Goal: Navigation & Orientation: Find specific page/section

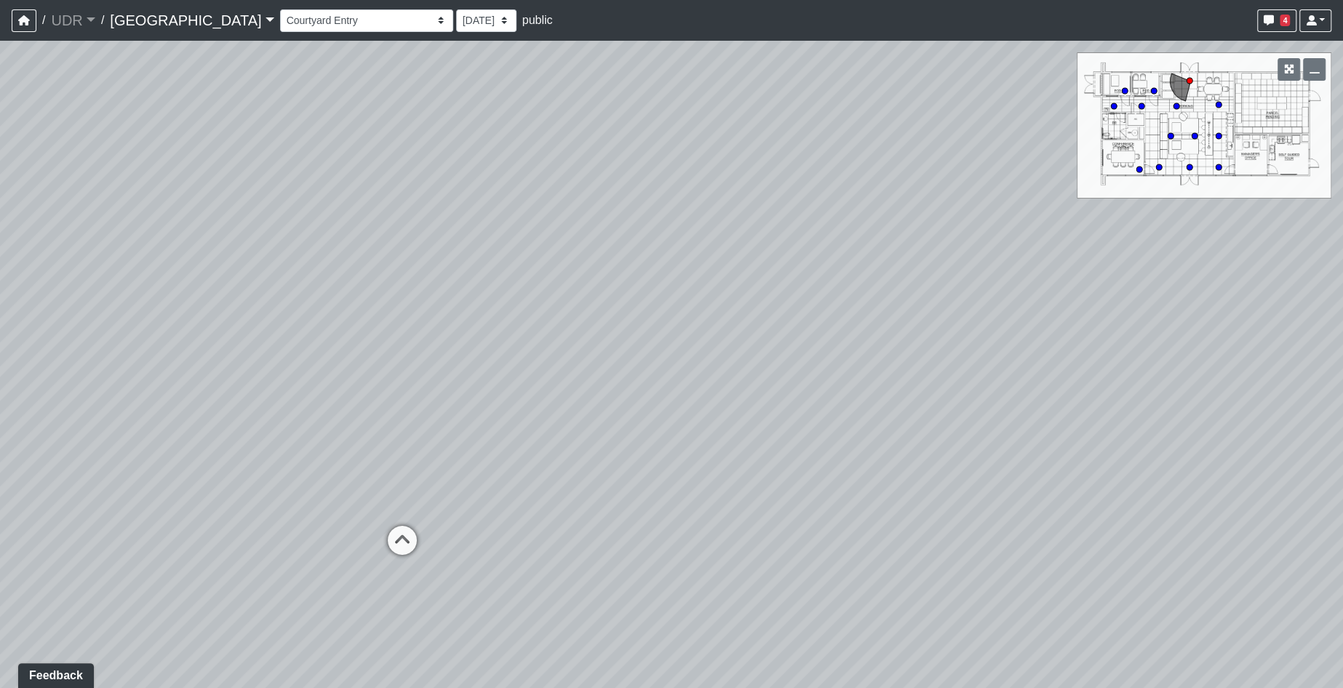
drag, startPoint x: 894, startPoint y: 475, endPoint x: 281, endPoint y: 409, distance: 616.9
click at [281, 409] on div "Loading... Island Counter Loading... Table Seating Loading... Coworking Hallway" at bounding box center [671, 365] width 1343 height 648
drag, startPoint x: 866, startPoint y: 559, endPoint x: 353, endPoint y: 517, distance: 514.6
click at [353, 517] on div "Loading... Island Counter Loading... Table Seating Loading... Coworking Hallway" at bounding box center [671, 365] width 1343 height 648
drag, startPoint x: 636, startPoint y: 304, endPoint x: 207, endPoint y: 391, distance: 437.9
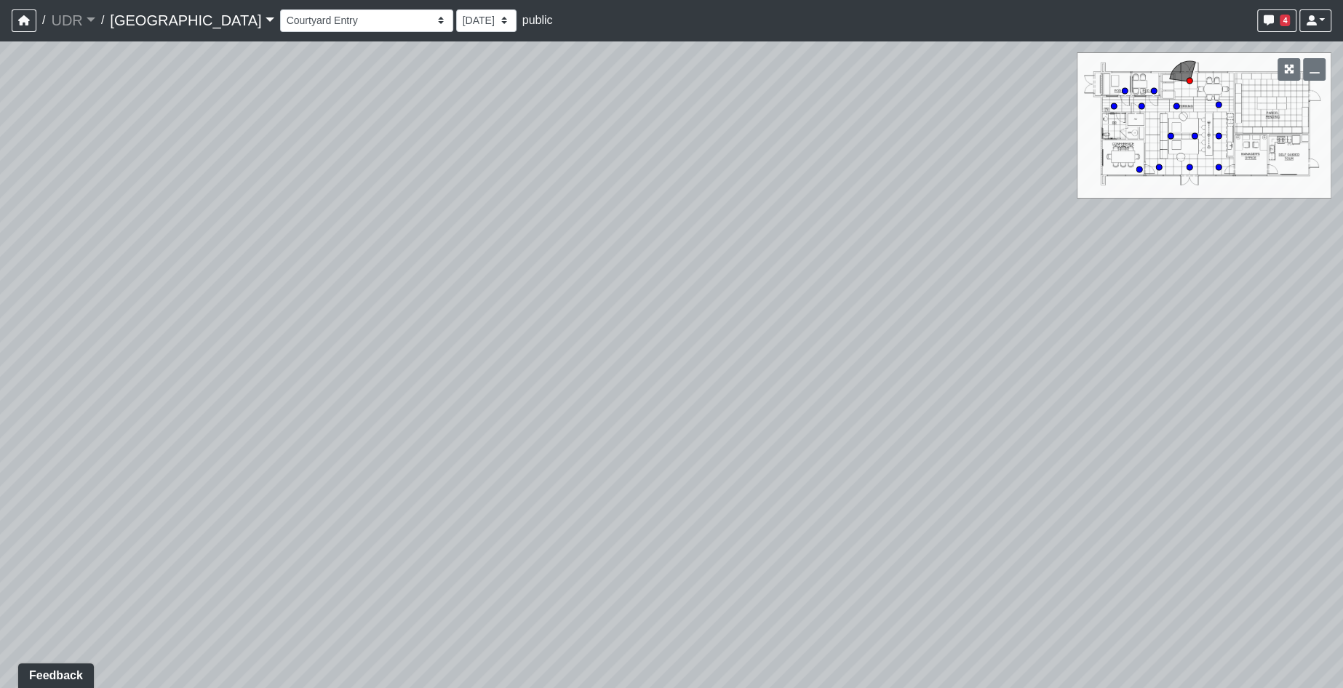
click at [207, 391] on div "Loading... Island Counter Loading... Table Seating Loading... Coworking Hallway" at bounding box center [671, 365] width 1343 height 648
drag, startPoint x: 1129, startPoint y: 399, endPoint x: 986, endPoint y: 274, distance: 189.7
click at [986, 274] on div "Loading... Island Counter Loading... Table Seating Loading... Coworking Hallway" at bounding box center [671, 365] width 1343 height 648
drag, startPoint x: 326, startPoint y: 265, endPoint x: 960, endPoint y: 419, distance: 653.0
click at [1217, 423] on div "Loading... Island Counter Loading... Table Seating Loading... Coworking Hallway" at bounding box center [671, 365] width 1343 height 648
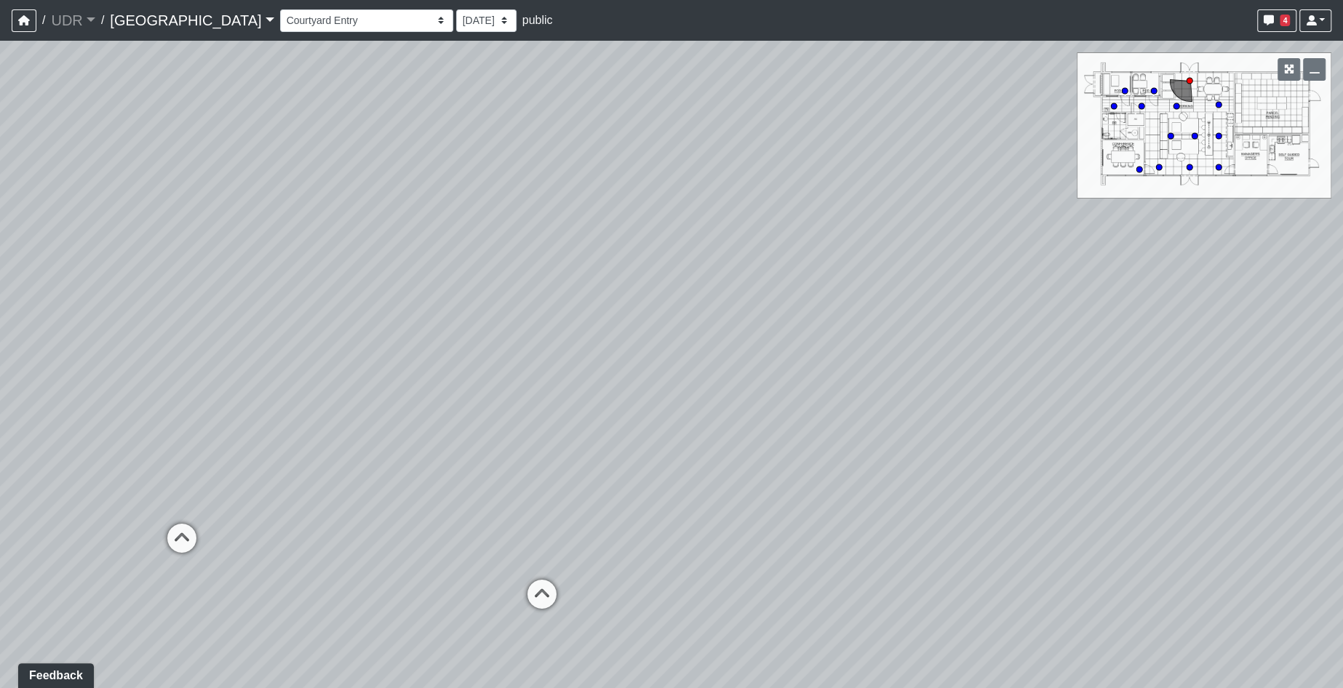
drag, startPoint x: 335, startPoint y: 357, endPoint x: 720, endPoint y: 342, distance: 384.5
click at [720, 342] on div "Loading... Island Counter Loading... Table Seating Loading... Coworking Hallway" at bounding box center [671, 365] width 1343 height 648
click at [541, 592] on icon at bounding box center [542, 602] width 44 height 44
click at [1086, 610] on icon at bounding box center [1081, 618] width 44 height 44
drag, startPoint x: 1035, startPoint y: 549, endPoint x: 231, endPoint y: 370, distance: 824.4
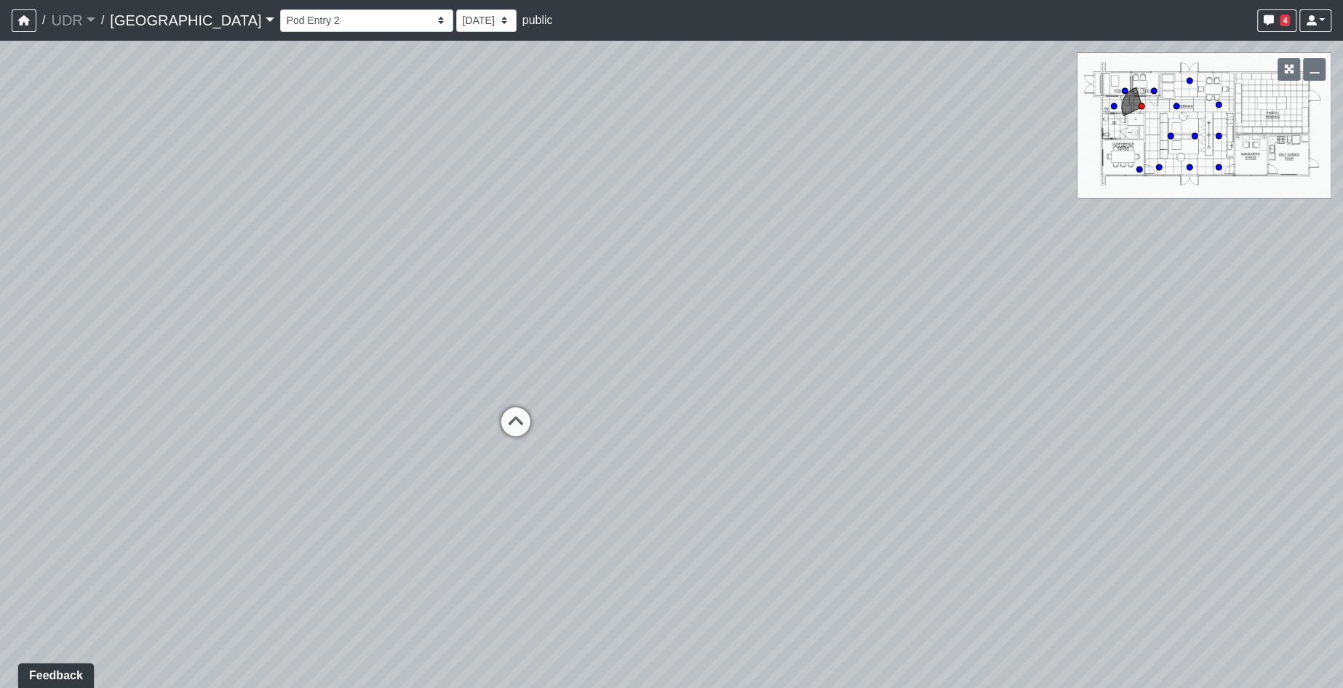
click at [231, 370] on div "Loading... Island Counter Loading... Table Seating Loading... Coworking Hallway…" at bounding box center [671, 365] width 1343 height 648
click at [491, 422] on icon at bounding box center [502, 437] width 44 height 44
drag, startPoint x: 910, startPoint y: 444, endPoint x: 31, endPoint y: 325, distance: 887.6
click at [31, 325] on div "Loading... Island Counter Loading... Table Seating Loading... Coworking Hallway…" at bounding box center [671, 365] width 1343 height 648
click at [855, 444] on icon at bounding box center [854, 454] width 44 height 44
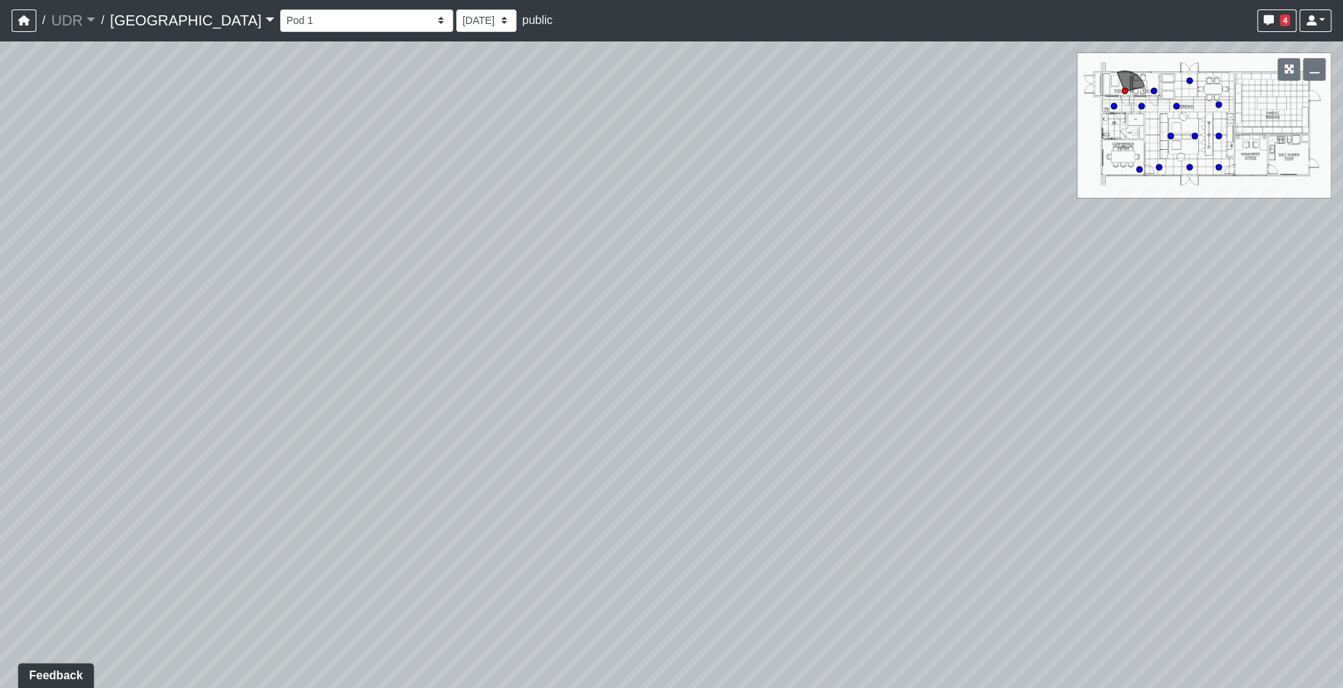
drag, startPoint x: 536, startPoint y: 415, endPoint x: 263, endPoint y: 287, distance: 301.4
click at [263, 287] on div "Loading... Island Counter Loading... Table Seating Loading... Coworking Hallway…" at bounding box center [671, 365] width 1343 height 648
drag, startPoint x: 1022, startPoint y: 327, endPoint x: 664, endPoint y: 509, distance: 401.6
click at [536, 541] on div "Loading... Island Counter Loading... Table Seating Loading... Coworking Hallway…" at bounding box center [671, 365] width 1343 height 648
drag, startPoint x: 947, startPoint y: 526, endPoint x: 399, endPoint y: 556, distance: 548.7
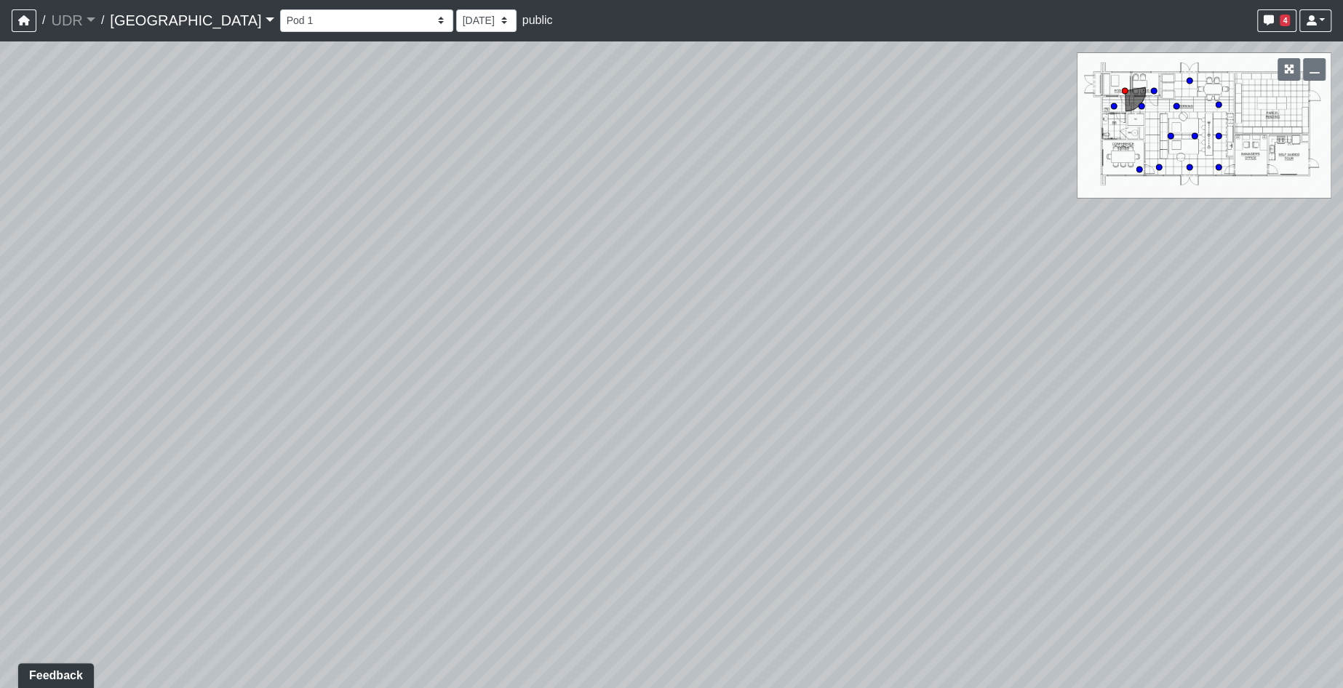
click at [397, 556] on div "Loading... Island Counter Loading... Table Seating Loading... Coworking Hallway…" at bounding box center [671, 365] width 1343 height 648
drag, startPoint x: 413, startPoint y: 170, endPoint x: 24, endPoint y: 191, distance: 389.9
click at [24, 191] on div "Loading... Island Counter Loading... Table Seating Loading... Coworking Hallway…" at bounding box center [671, 365] width 1343 height 648
click at [1129, 401] on icon at bounding box center [1111, 408] width 44 height 44
drag, startPoint x: 573, startPoint y: 393, endPoint x: 1070, endPoint y: 523, distance: 513.7
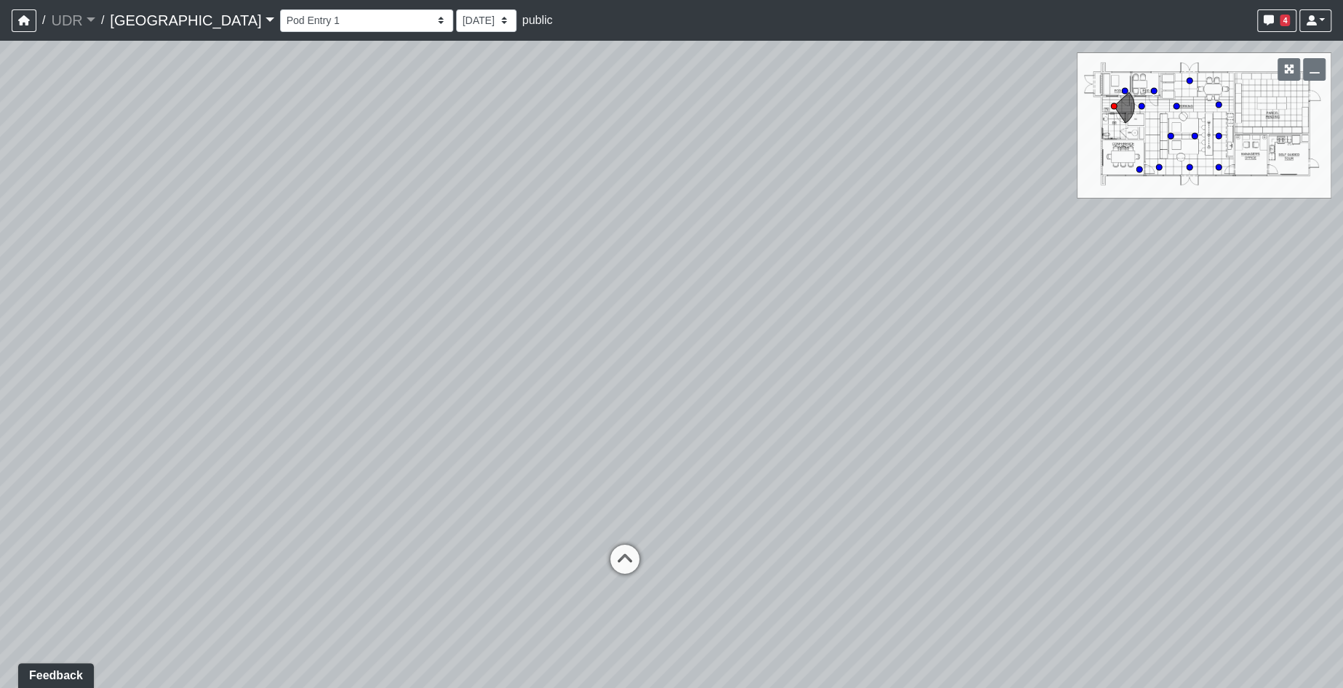
click at [1342, 513] on html "/ UDR UDR Loading... / Riverside Riverside Loading... Riverside Riverside Loadi…" at bounding box center [671, 344] width 1343 height 688
click at [649, 608] on icon at bounding box center [651, 620] width 44 height 44
drag, startPoint x: 920, startPoint y: 467, endPoint x: 445, endPoint y: 504, distance: 477.3
click at [435, 486] on div "Loading... Island Counter Loading... Table Seating Loading... Coworking Hallway…" at bounding box center [671, 365] width 1343 height 648
drag, startPoint x: 673, startPoint y: 557, endPoint x: 700, endPoint y: 552, distance: 27.3
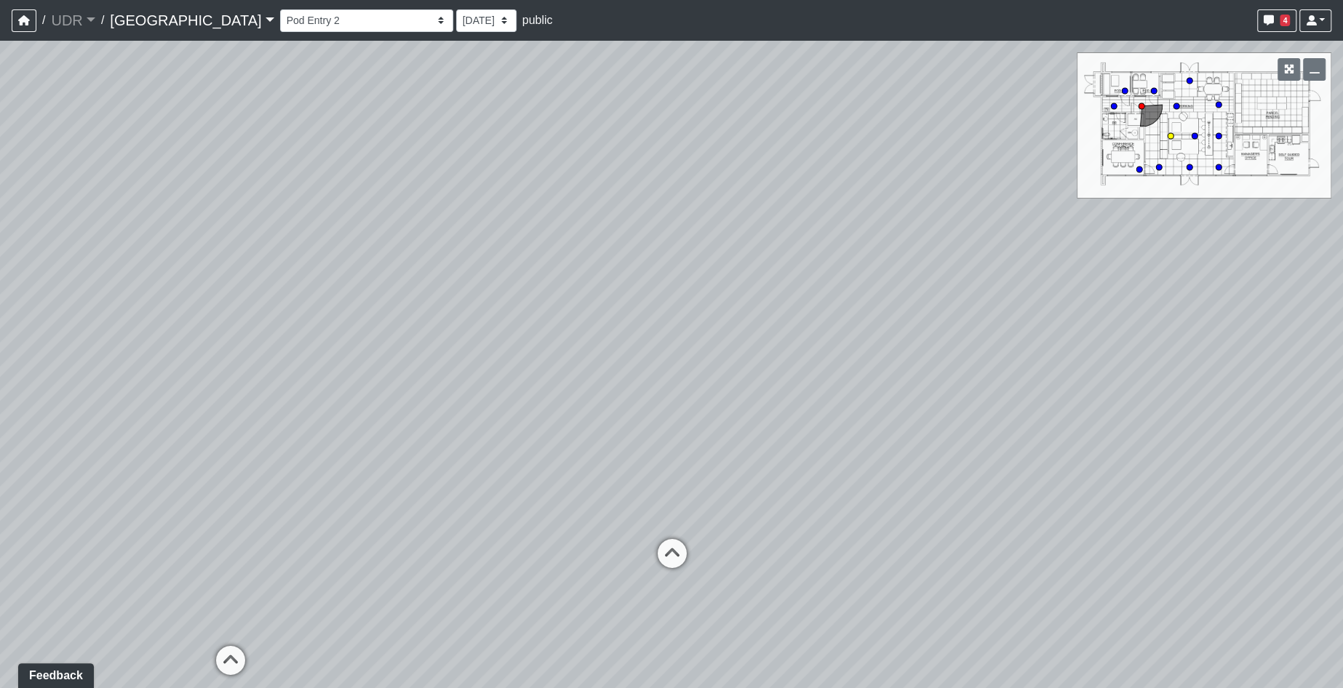
click at [674, 557] on icon at bounding box center [672, 561] width 44 height 44
drag, startPoint x: 941, startPoint y: 589, endPoint x: 669, endPoint y: 469, distance: 297.7
click at [669, 469] on div "Loading... Island Counter Loading... Table Seating Loading... Coworking Hallway…" at bounding box center [671, 365] width 1343 height 648
click at [1010, 524] on icon at bounding box center [1001, 534] width 44 height 44
click at [1112, 106] on circle at bounding box center [1114, 106] width 6 height 6
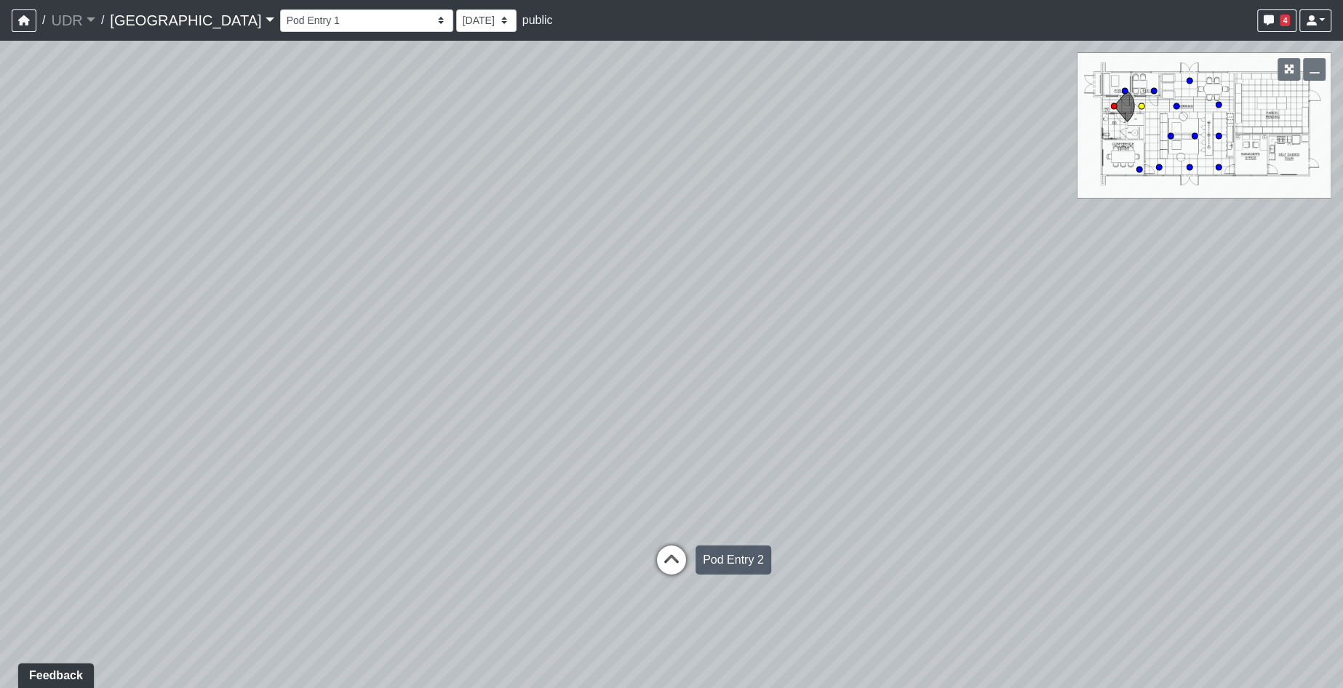
click at [670, 557] on icon at bounding box center [672, 568] width 44 height 44
click at [1220, 103] on circle at bounding box center [1219, 105] width 6 height 6
click at [280, 20] on select "Entry 1 Entry 2 Entry 3 Fireplace Seating 1 Fireplace Seating 2 Island Counter …" at bounding box center [366, 20] width 173 height 23
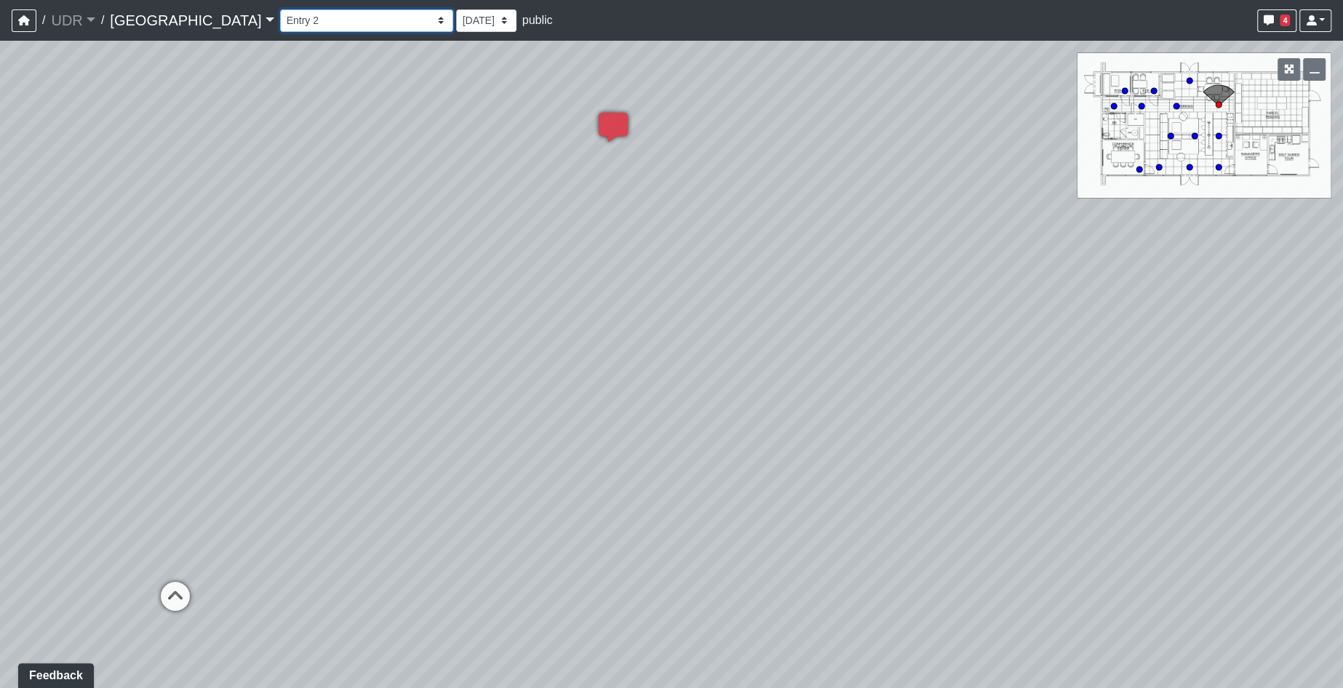
click at [280, 9] on select "Entry 1 Entry 2 Entry 3 Fireplace Seating 1 Fireplace Seating 2 Island Counter …" at bounding box center [366, 20] width 173 height 23
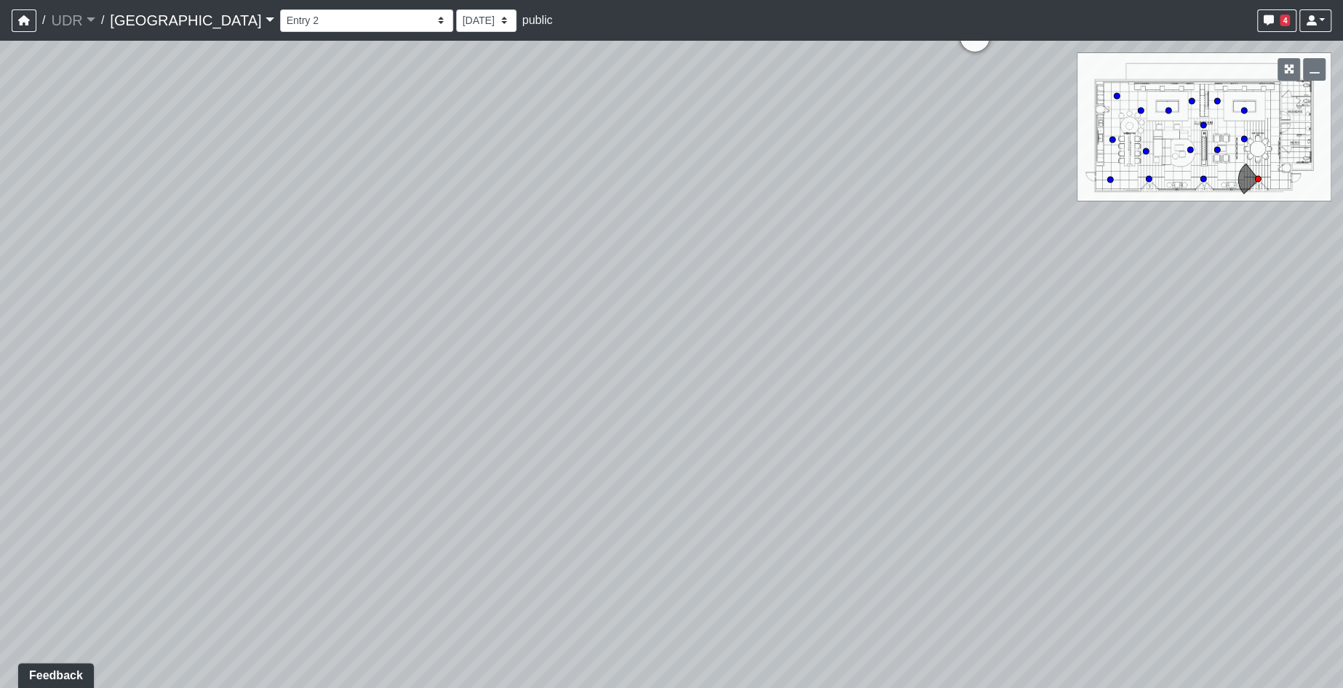
drag, startPoint x: 1043, startPoint y: 530, endPoint x: -36, endPoint y: 197, distance: 1129.1
click at [0, 197] on html "/ UDR UDR Loading... / Riverside Riverside Loading... Riverside Riverside Loadi…" at bounding box center [671, 344] width 1343 height 688
drag, startPoint x: 694, startPoint y: 102, endPoint x: 672, endPoint y: 419, distance: 318.0
click at [573, 406] on div "Loading... Island Counter Loading... Table Seating Loading... Coworking Hallway…" at bounding box center [671, 365] width 1343 height 648
click at [843, 447] on icon at bounding box center [835, 458] width 44 height 44
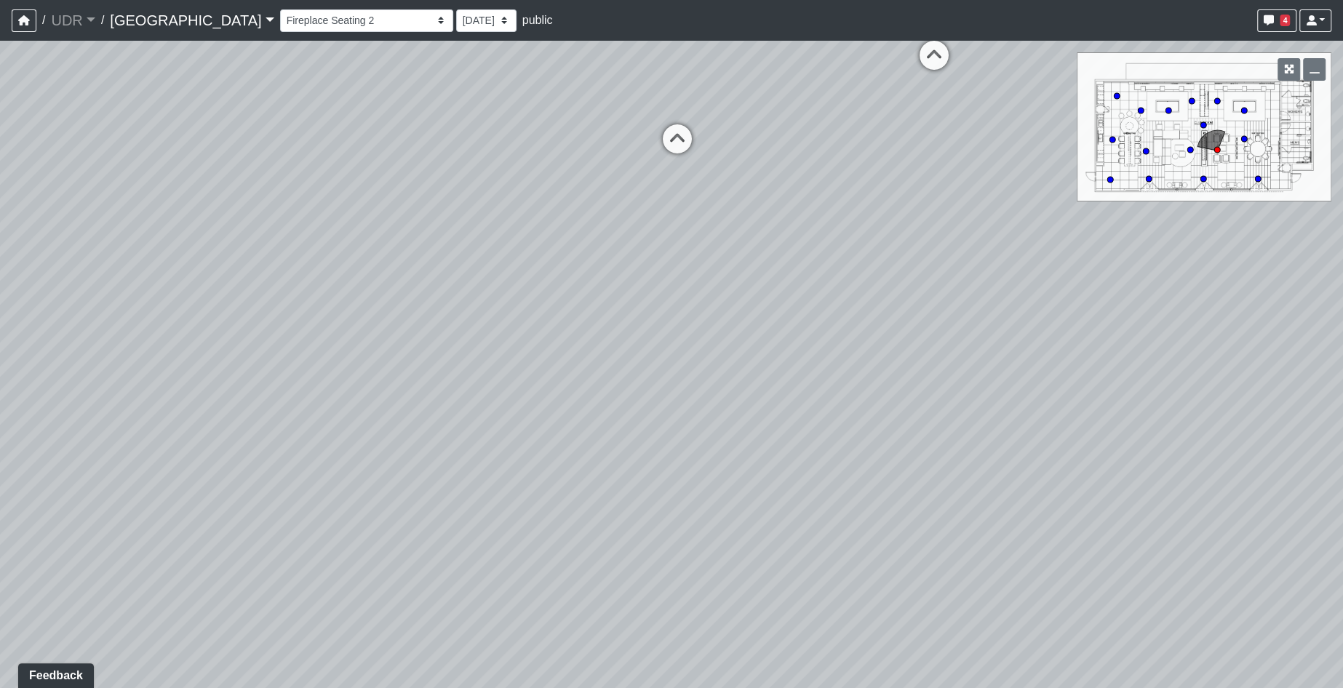
drag, startPoint x: 575, startPoint y: 399, endPoint x: -36, endPoint y: -43, distance: 754.5
click at [0, 0] on html "/ UDR UDR Loading... / Riverside Riverside Loading... Riverside Riverside Loadi…" at bounding box center [671, 344] width 1343 height 688
drag, startPoint x: 679, startPoint y: 7, endPoint x: 673, endPoint y: 115, distance: 108.6
click at [673, 115] on div "/ UDR UDR Loading... / Riverside Riverside Loading... Riverside Riverside Loadi…" at bounding box center [671, 344] width 1343 height 688
drag, startPoint x: 731, startPoint y: 129, endPoint x: 720, endPoint y: 463, distance: 334.9
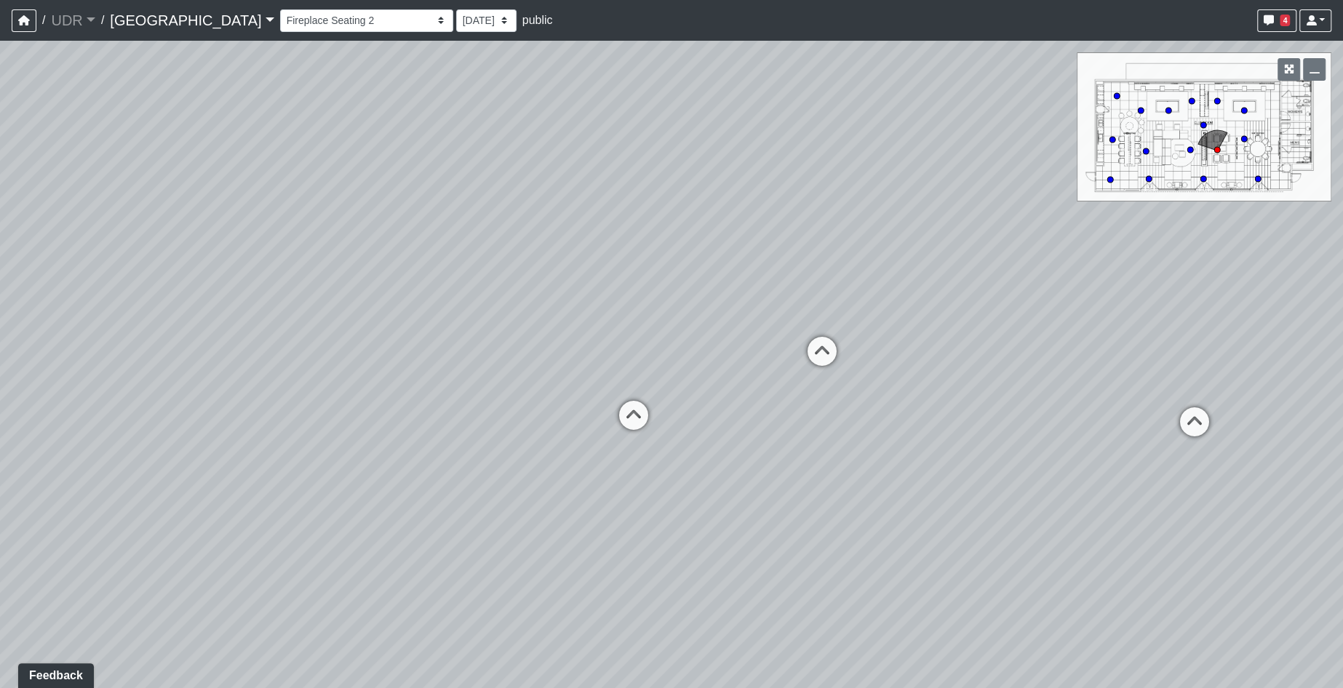
click at [720, 463] on div "Loading... Island Counter Loading... Table Seating Loading... Coworking Hallway…" at bounding box center [671, 365] width 1343 height 648
click at [819, 343] on icon at bounding box center [822, 359] width 44 height 44
drag, startPoint x: 660, startPoint y: 393, endPoint x: 794, endPoint y: 524, distance: 187.3
click at [1078, 529] on div "Loading... Island Counter Loading... Table Seating Loading... Coworking Hallway…" at bounding box center [671, 365] width 1343 height 648
drag, startPoint x: 676, startPoint y: 533, endPoint x: 1217, endPoint y: 615, distance: 546.7
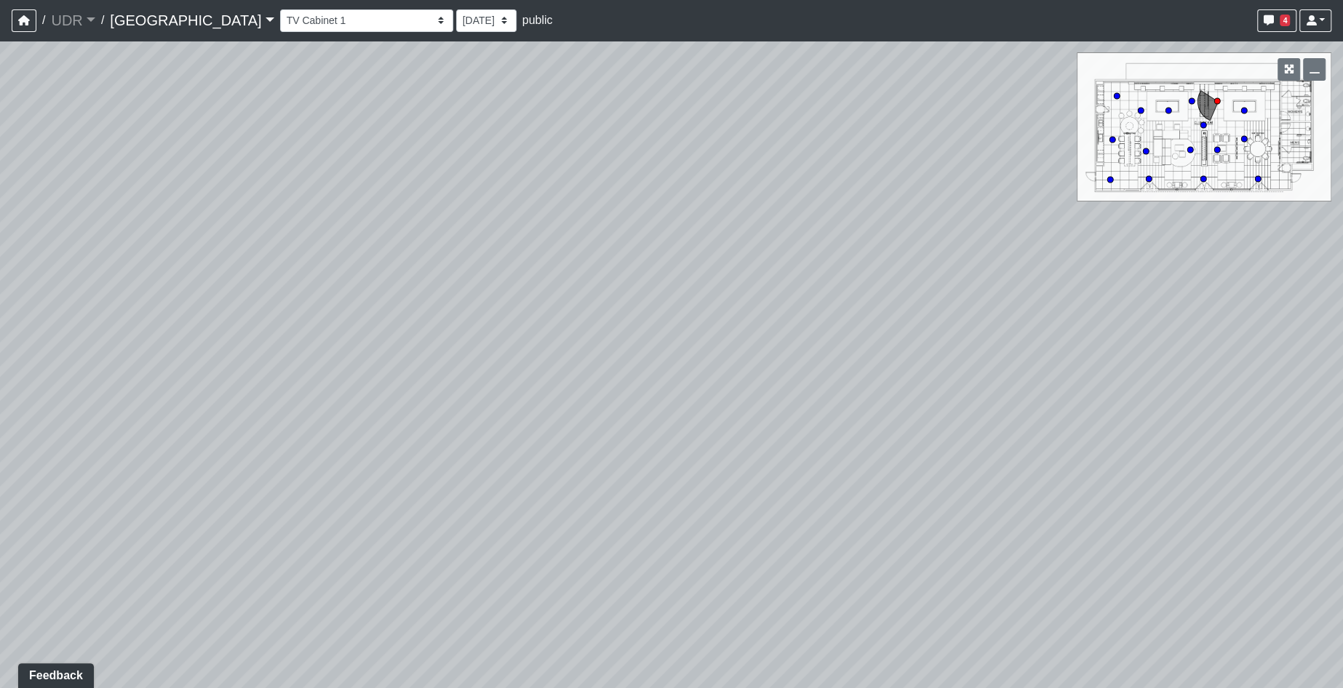
click at [1217, 615] on div "Loading... Island Counter Loading... Table Seating Loading... Coworking Hallway…" at bounding box center [671, 365] width 1343 height 648
drag, startPoint x: 410, startPoint y: 449, endPoint x: 632, endPoint y: 400, distance: 226.5
click at [655, 378] on div "Loading... Island Counter Loading... Table Seating Loading... Coworking Hallway…" at bounding box center [671, 365] width 1343 height 648
click at [499, 584] on icon at bounding box center [503, 587] width 44 height 44
drag, startPoint x: 900, startPoint y: 499, endPoint x: 292, endPoint y: 433, distance: 611.9
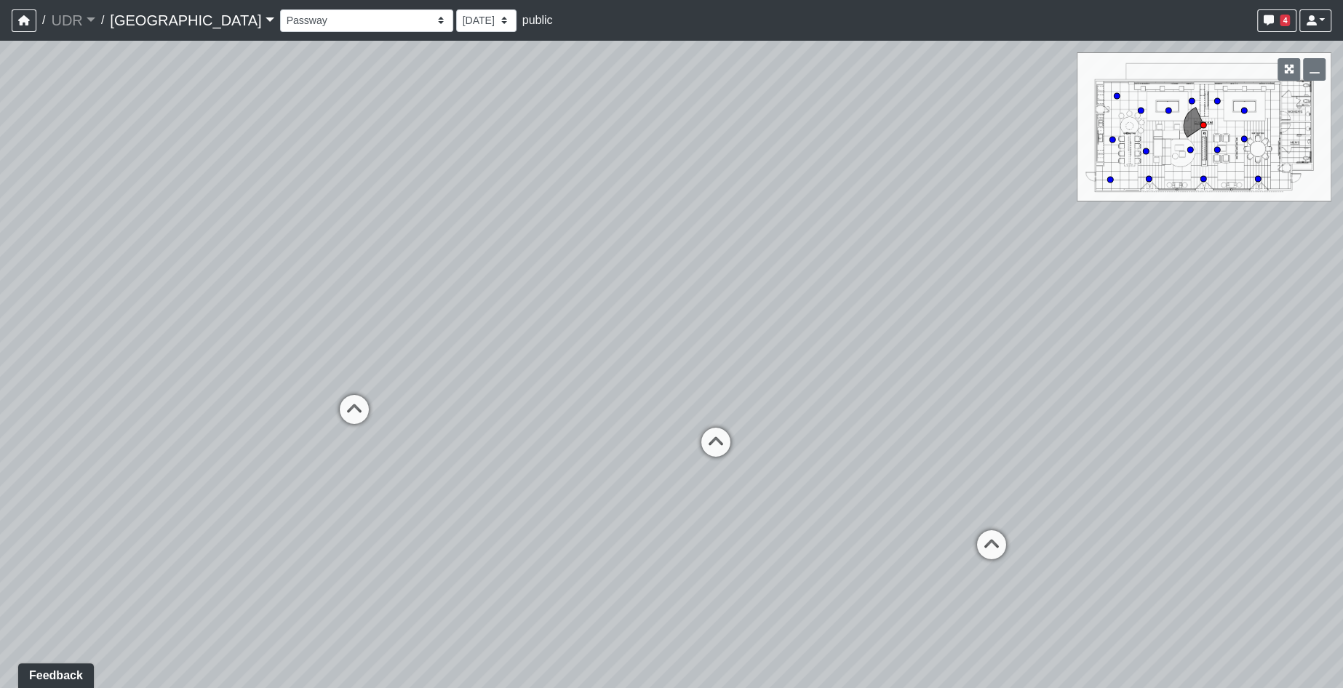
click at [292, 433] on div "Loading... Island Counter Loading... Table Seating Loading... Coworking Hallway…" at bounding box center [671, 365] width 1343 height 648
click at [713, 441] on icon at bounding box center [716, 450] width 44 height 44
drag, startPoint x: 673, startPoint y: 552, endPoint x: 1008, endPoint y: 653, distance: 349.7
click at [1008, 653] on div "Loading... Island Counter Loading... Table Seating Loading... Coworking Hallway…" at bounding box center [671, 365] width 1343 height 648
click at [259, 568] on icon at bounding box center [246, 569] width 44 height 44
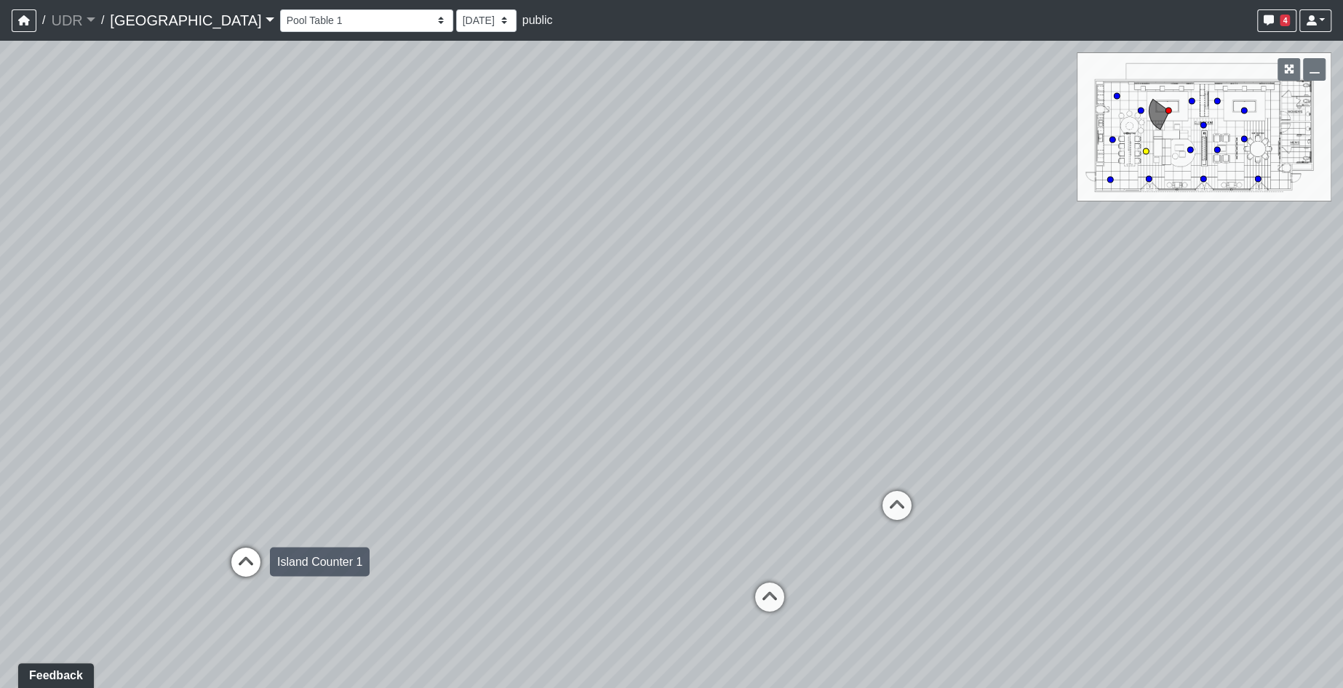
select select "oN3kUeZKSJCuV7vsqVojLi"
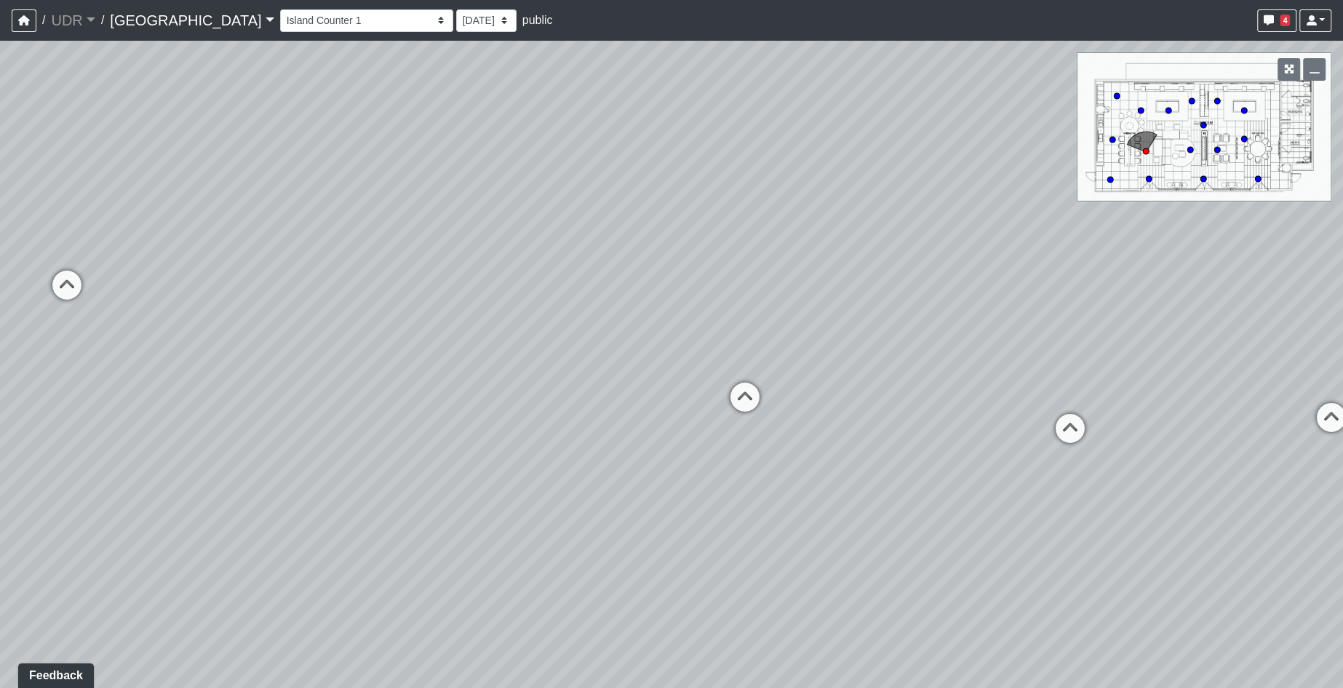
drag, startPoint x: 1050, startPoint y: 640, endPoint x: 359, endPoint y: 452, distance: 716.3
click at [90, 511] on div "Loading... Island Counter Loading... Table Seating Loading... Coworking Hallway…" at bounding box center [671, 365] width 1343 height 648
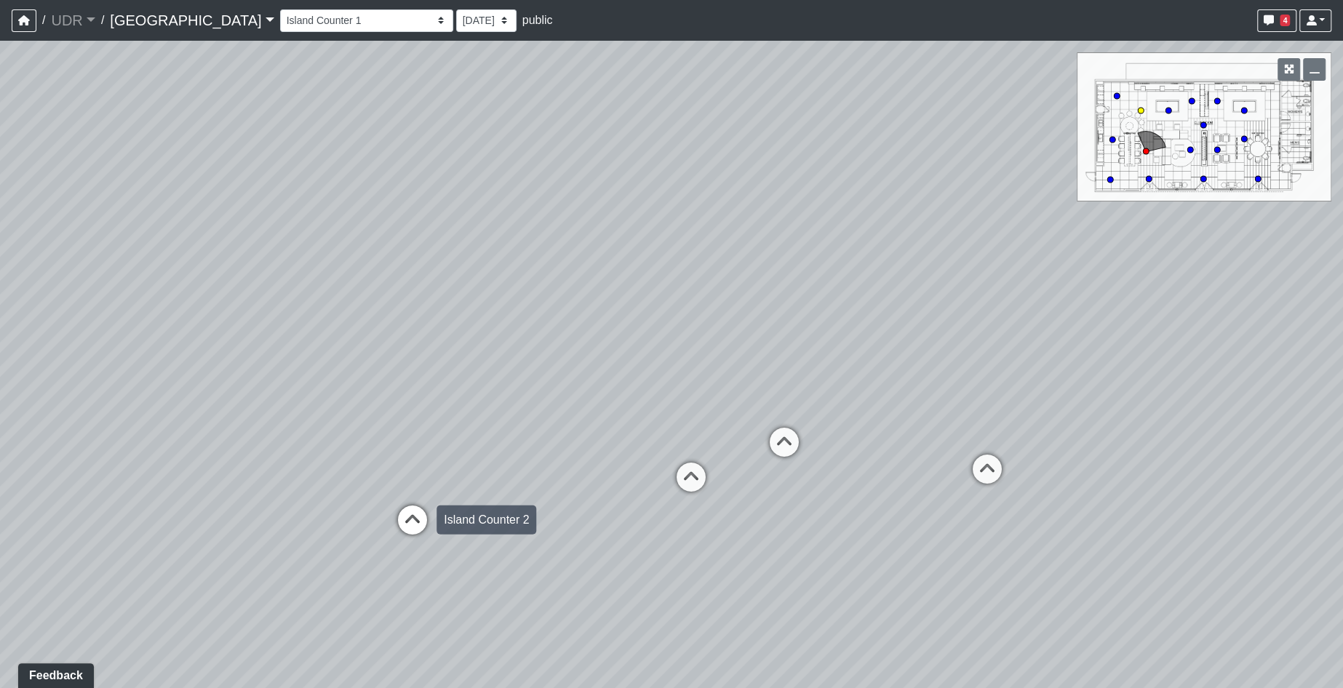
drag, startPoint x: 934, startPoint y: 417, endPoint x: 433, endPoint y: 510, distance: 509.2
click at [433, 510] on div "Loading... Island Counter Loading... Table Seating Loading... Coworking Hallway…" at bounding box center [671, 365] width 1343 height 648
click at [720, 302] on div "Loading... Island Counter Loading... Table Seating Loading... Coworking Hallway…" at bounding box center [671, 365] width 1343 height 648
click at [294, 12] on select "Entry 1 Entry 2 Entry 3 Fireplace Seating 1 Fireplace Seating 2 Island Counter …" at bounding box center [366, 20] width 173 height 23
click at [702, 172] on div "Loading... Island Counter Loading... Table Seating Loading... Coworking Hallway…" at bounding box center [671, 365] width 1343 height 648
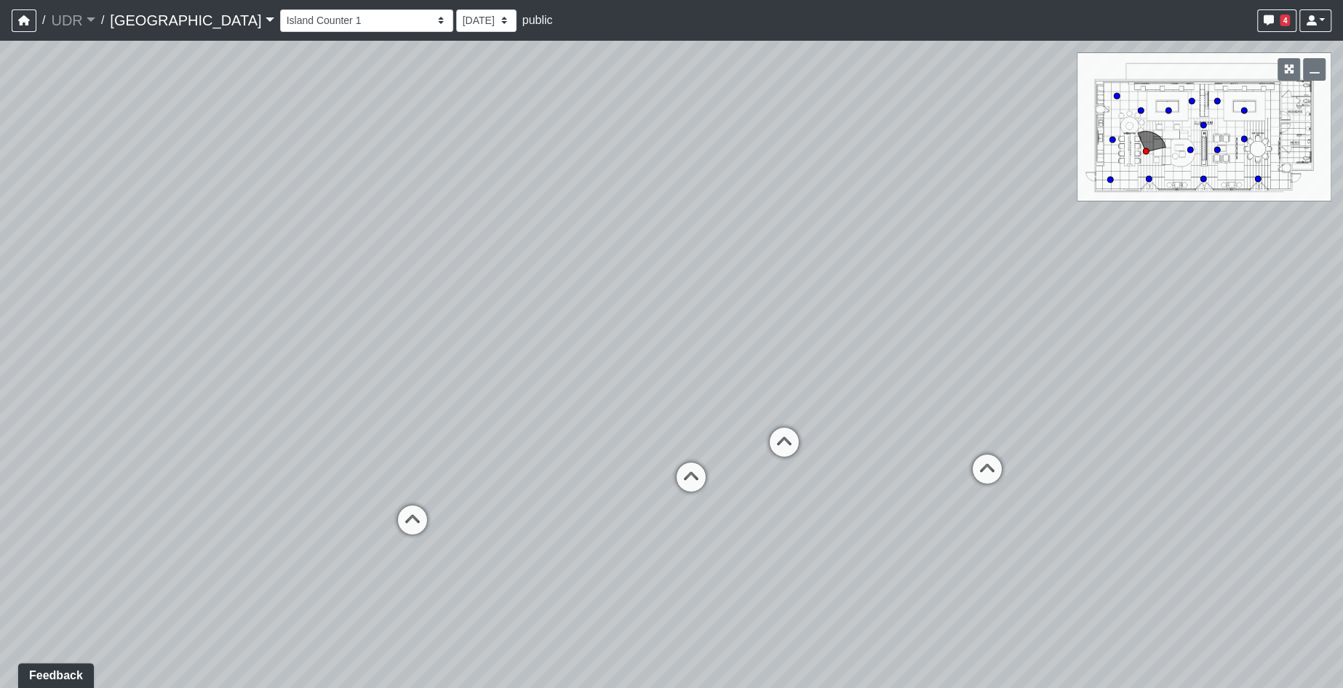
drag, startPoint x: 642, startPoint y: 259, endPoint x: 286, endPoint y: 113, distance: 384.7
click at [627, 246] on div "Loading... Island Counter Loading... Table Seating Loading... Coworking Hallway…" at bounding box center [671, 365] width 1343 height 648
click at [59, 14] on link "UDR" at bounding box center [73, 20] width 44 height 29
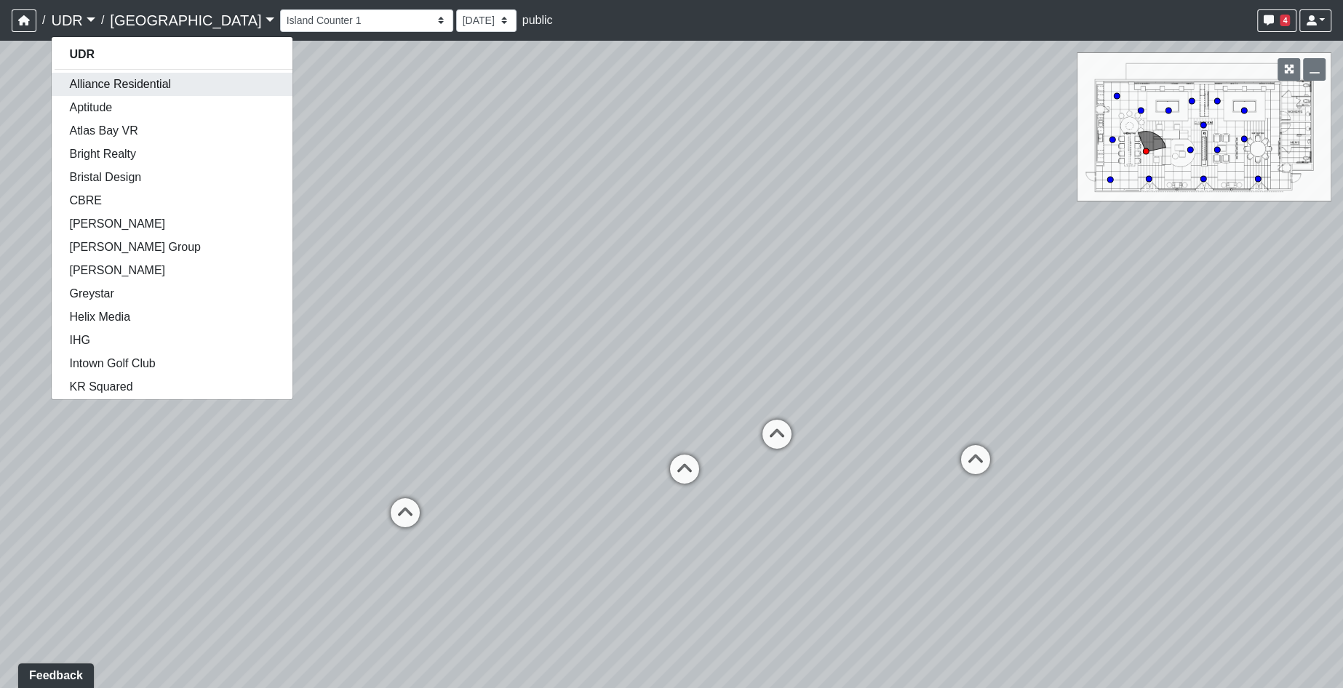
click at [104, 79] on link "Alliance Residential" at bounding box center [172, 84] width 241 height 23
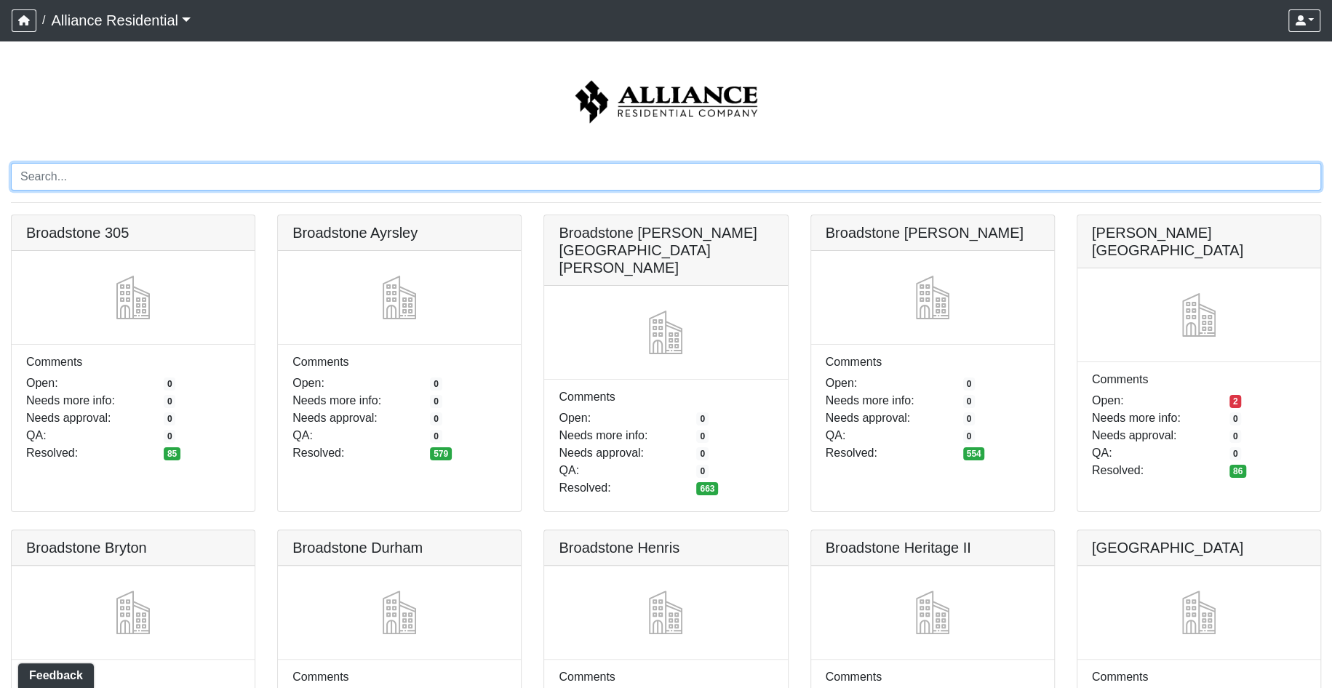
click at [301, 182] on input "Search" at bounding box center [666, 177] width 1310 height 28
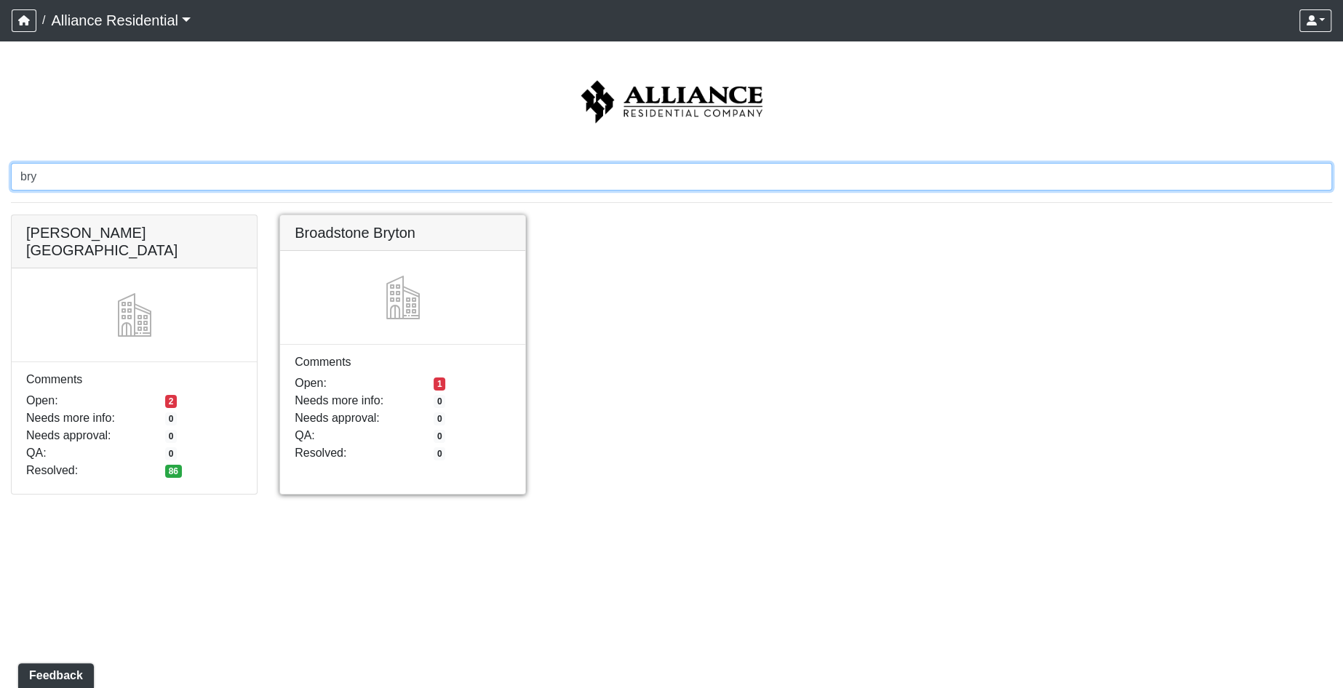
type input "bry"
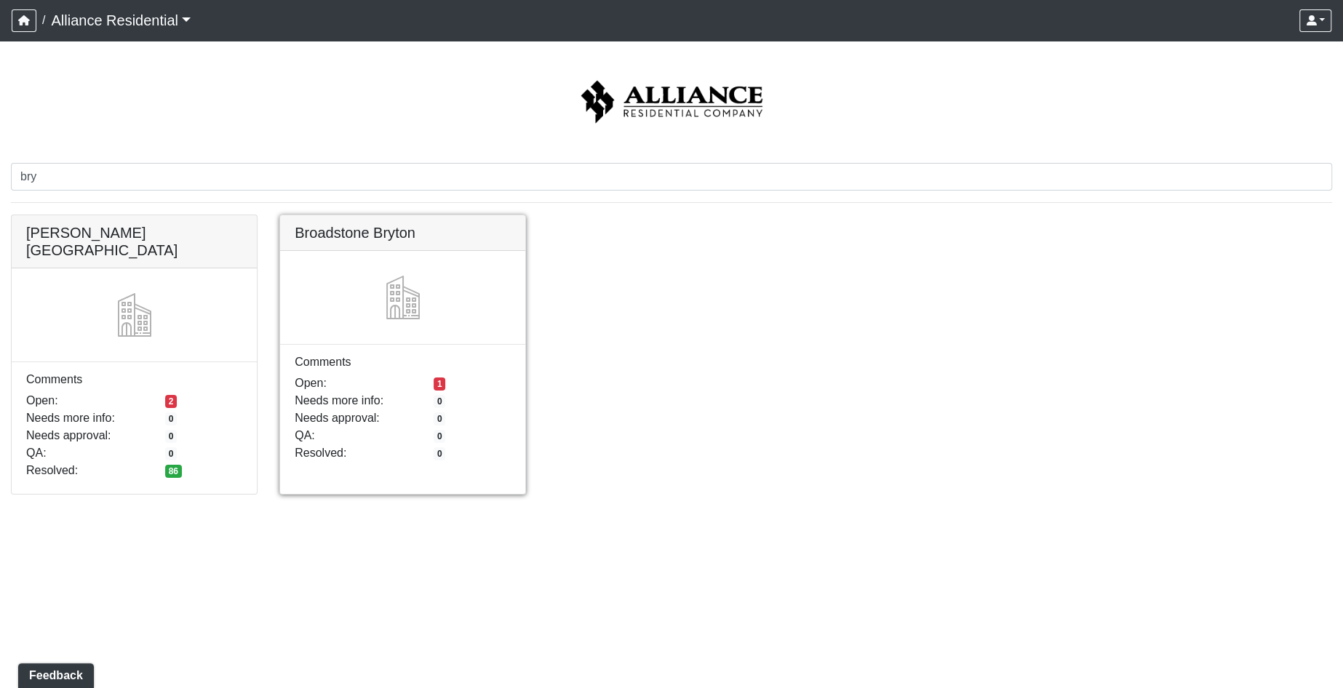
click at [380, 215] on link at bounding box center [402, 215] width 245 height 0
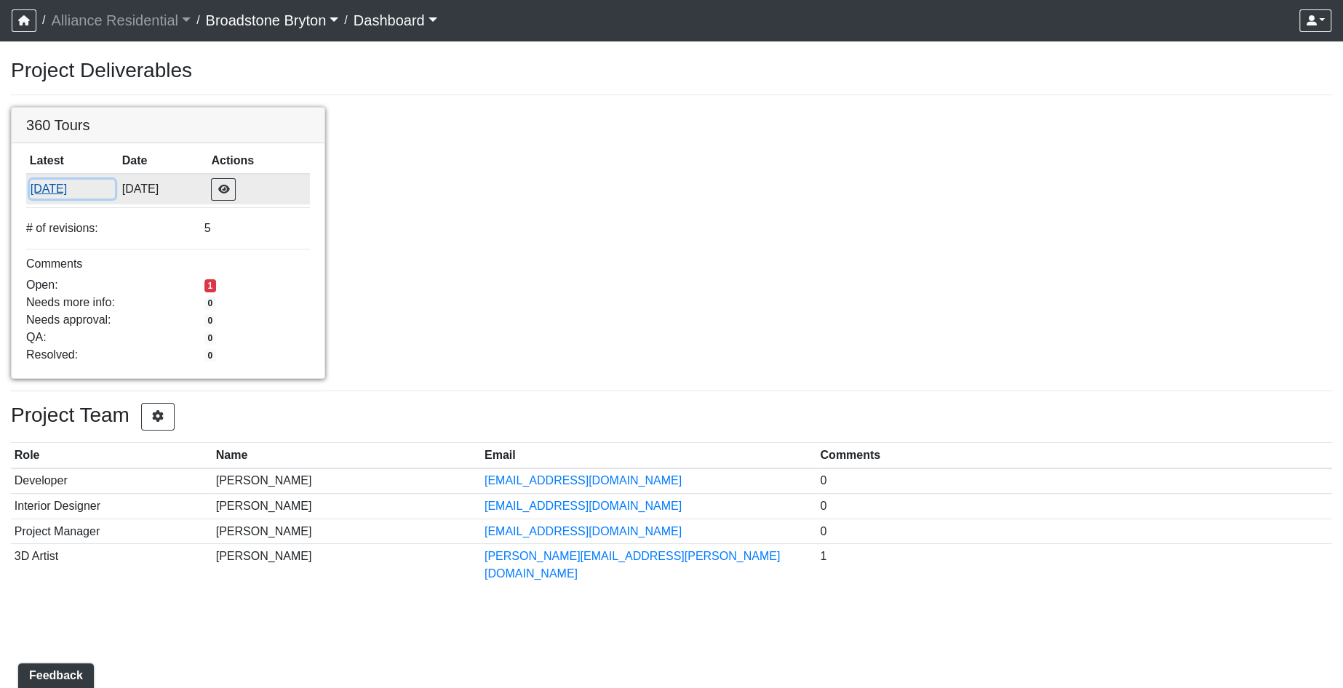
click at [56, 184] on button "8/19/2025" at bounding box center [72, 189] width 85 height 19
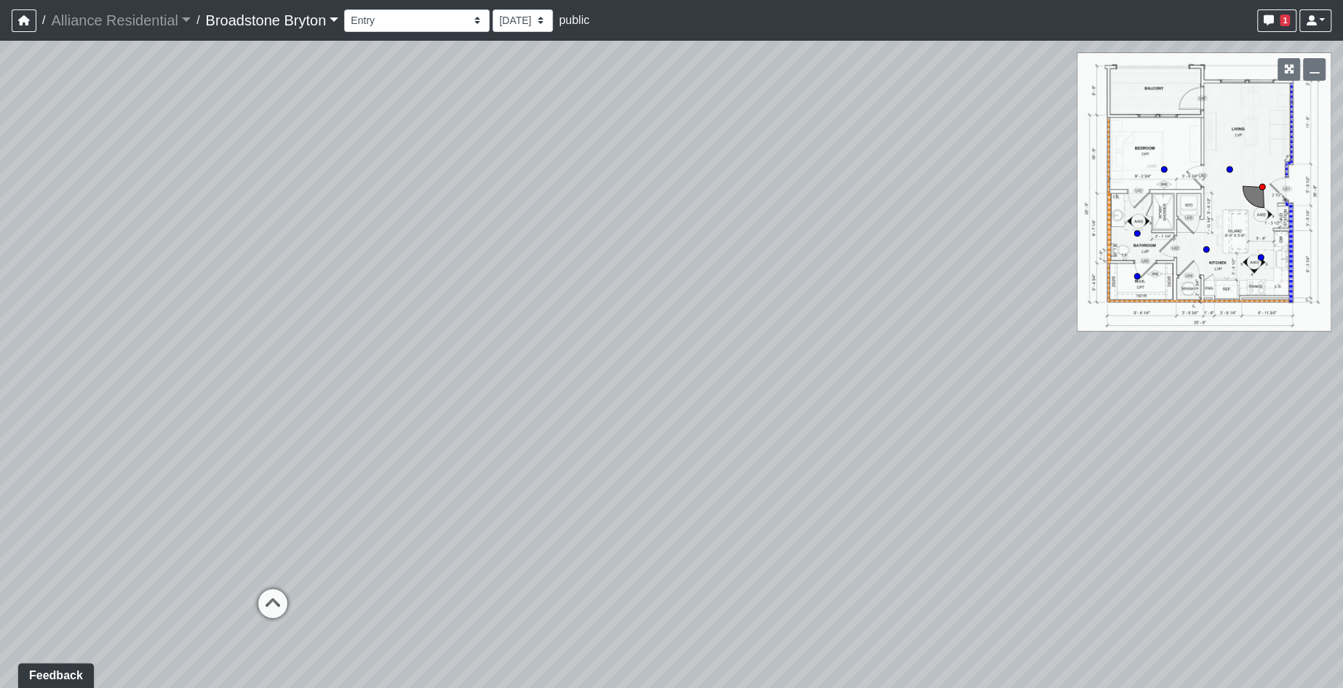
drag, startPoint x: 1073, startPoint y: 512, endPoint x: 936, endPoint y: 510, distance: 136.1
click at [936, 510] on div "Loading... Kitchen Loading... Living Room" at bounding box center [671, 365] width 1343 height 648
click at [446, 26] on select "Booth Seatings Corridor Entry Counters Entry Game Room 1 Game Room 2 Game Room …" at bounding box center [417, 20] width 146 height 23
click at [675, 237] on div "Loading... Kitchen Loading... Living Room" at bounding box center [671, 365] width 1343 height 648
drag, startPoint x: 829, startPoint y: 348, endPoint x: 36, endPoint y: 128, distance: 822.3
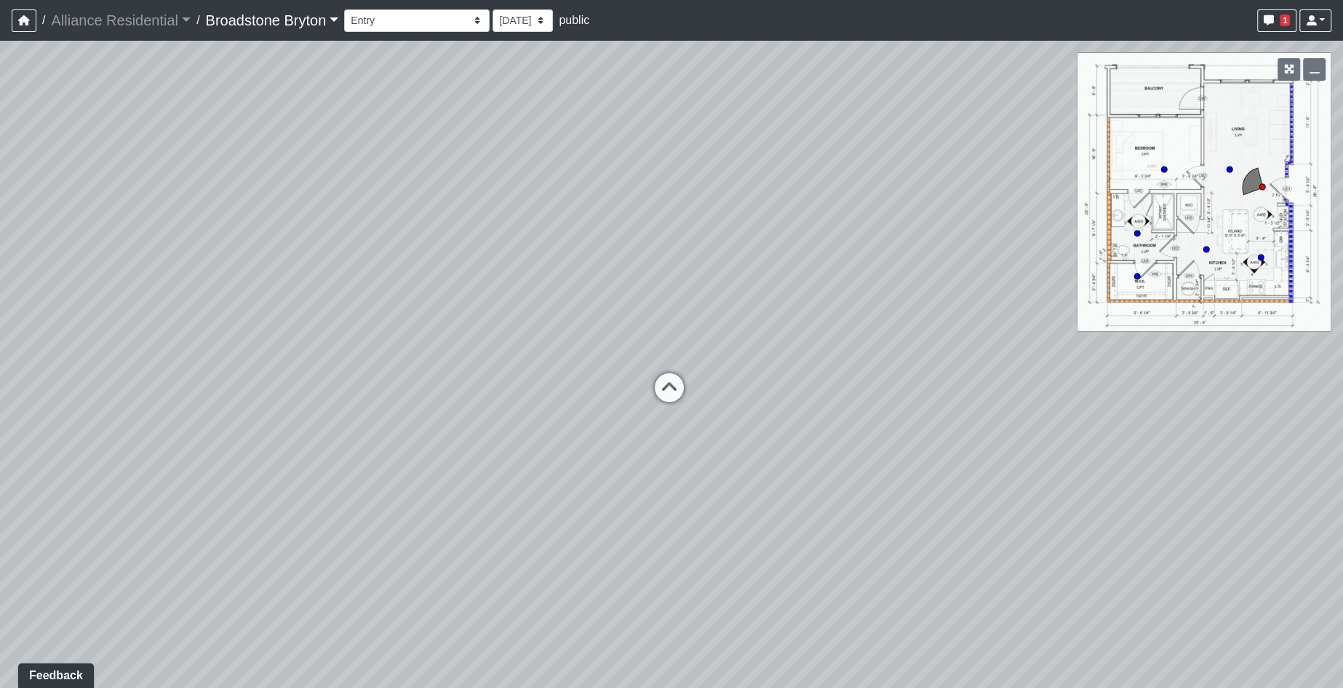
click at [36, 128] on div "Loading... Kitchen Loading... Living Room" at bounding box center [671, 365] width 1343 height 648
click at [688, 419] on icon at bounding box center [680, 430] width 44 height 44
drag, startPoint x: 980, startPoint y: 408, endPoint x: 375, endPoint y: 441, distance: 606.3
click at [165, 441] on div "Loading... Kitchen Loading... Living Room Loading... Entry Loading... Laundry L…" at bounding box center [671, 365] width 1343 height 648
drag, startPoint x: 760, startPoint y: 409, endPoint x: 652, endPoint y: 84, distance: 341.9
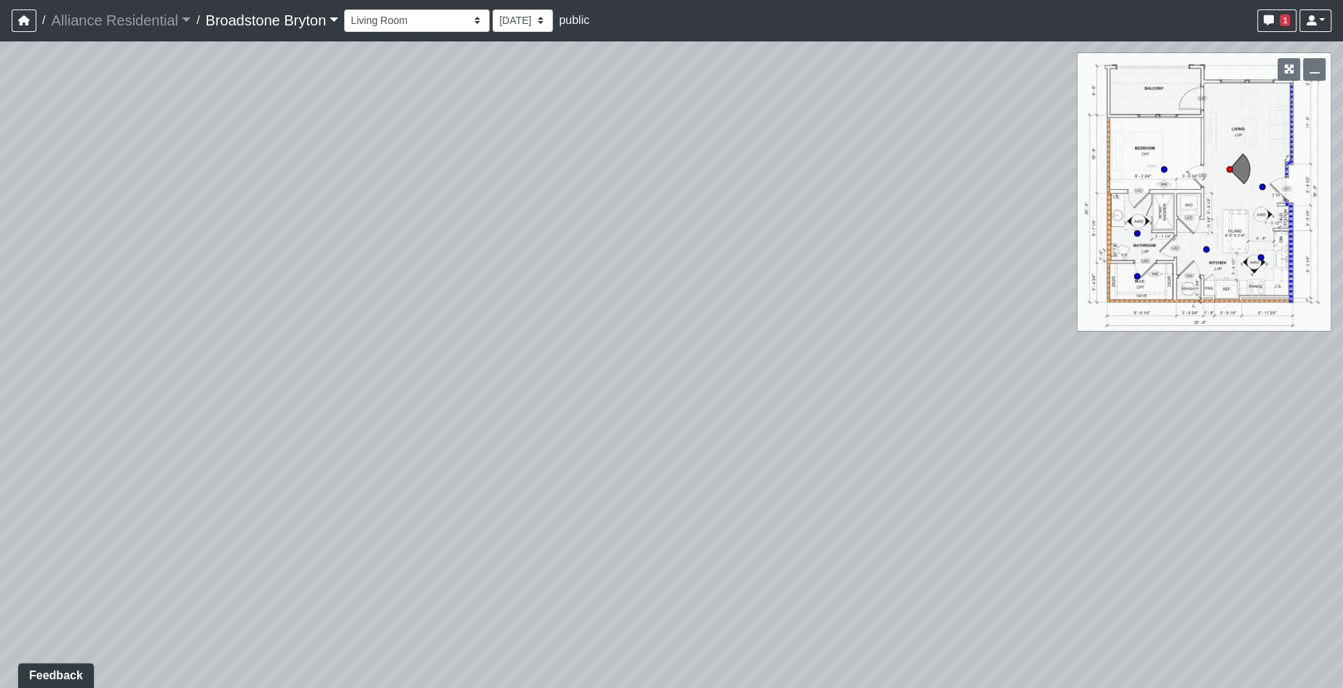
click at [0, 0] on html "/ Alliance Residential Alliance Residential Loading... / Broadstone Bryton Broa…" at bounding box center [671, 344] width 1343 height 688
drag, startPoint x: 831, startPoint y: 153, endPoint x: 869, endPoint y: 661, distance: 510.0
click at [869, 661] on div "Loading... Kitchen Loading... Living Room Loading... Entry Loading... Laundry L…" at bounding box center [671, 365] width 1343 height 648
click at [877, 467] on icon at bounding box center [873, 479] width 44 height 44
drag, startPoint x: 579, startPoint y: 280, endPoint x: 1154, endPoint y: 391, distance: 585.4
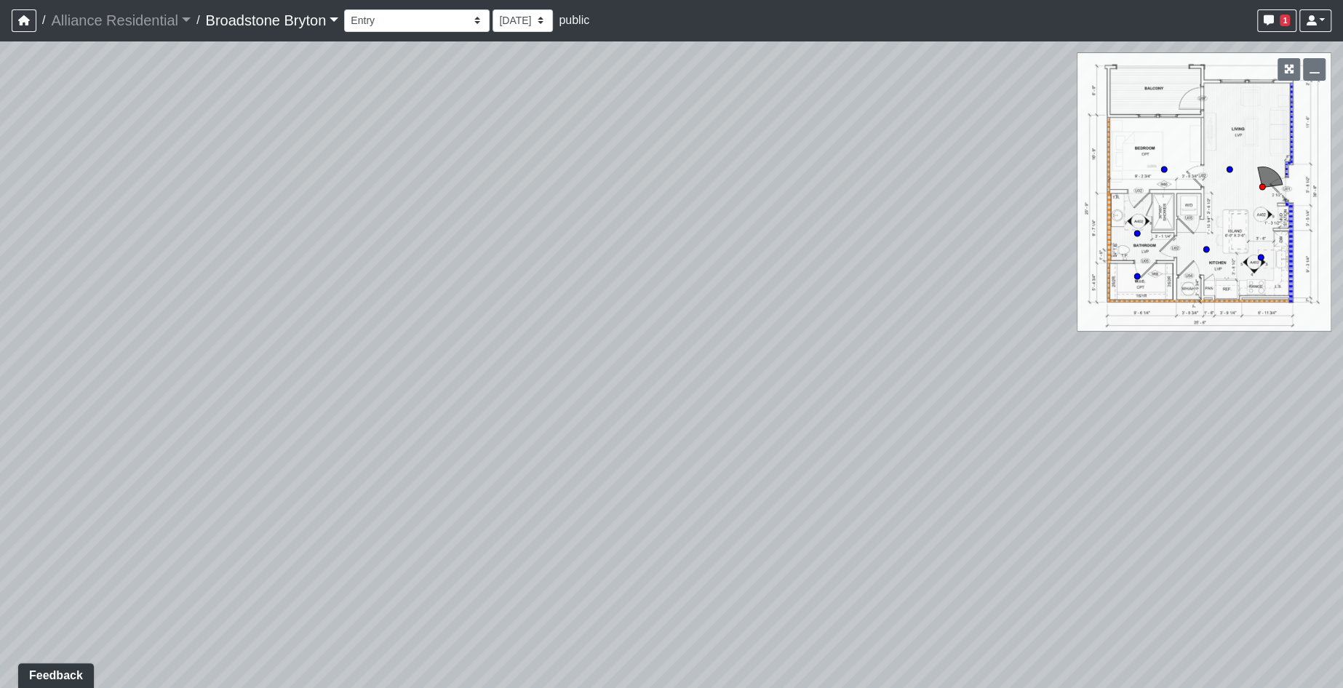
click at [1154, 391] on div "Loading... Kitchen Loading... Living Room Loading... Entry Loading... Laundry L…" at bounding box center [671, 365] width 1343 height 648
drag, startPoint x: 284, startPoint y: 441, endPoint x: 1107, endPoint y: 432, distance: 823.0
click at [1107, 432] on div "Loading... Kitchen Loading... Living Room Loading... Entry Loading... Laundry L…" at bounding box center [671, 365] width 1343 height 648
drag, startPoint x: 309, startPoint y: 455, endPoint x: 290, endPoint y: 308, distance: 148.9
click at [231, 480] on div "Loading... Kitchen Loading... Living Room Loading... Entry Loading... Laundry L…" at bounding box center [671, 365] width 1343 height 648
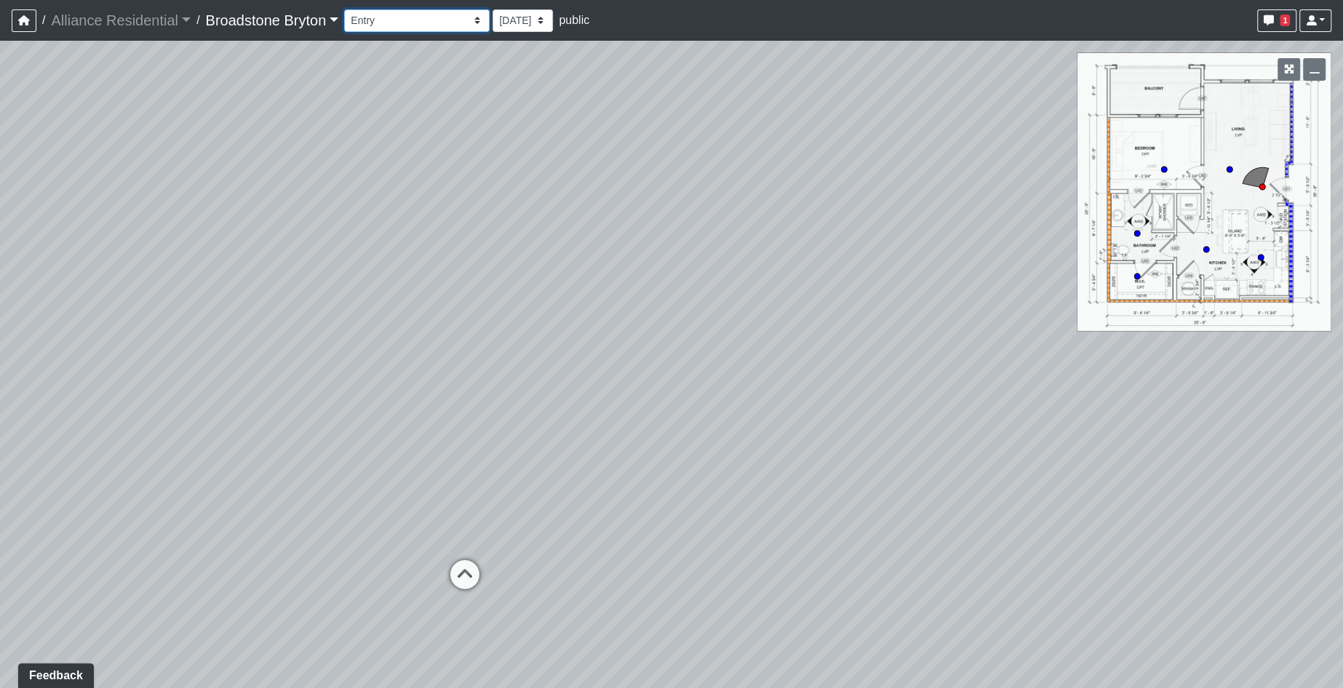
click at [431, 20] on select "Booth Seatings Corridor Entry Counters Entry Game Room 1 Game Room 2 Game Room …" at bounding box center [417, 20] width 146 height 23
click at [350, 9] on select "Booth Seatings Corridor Entry Counters Entry Game Room 1 Game Room 2 Game Room …" at bounding box center [417, 20] width 146 height 23
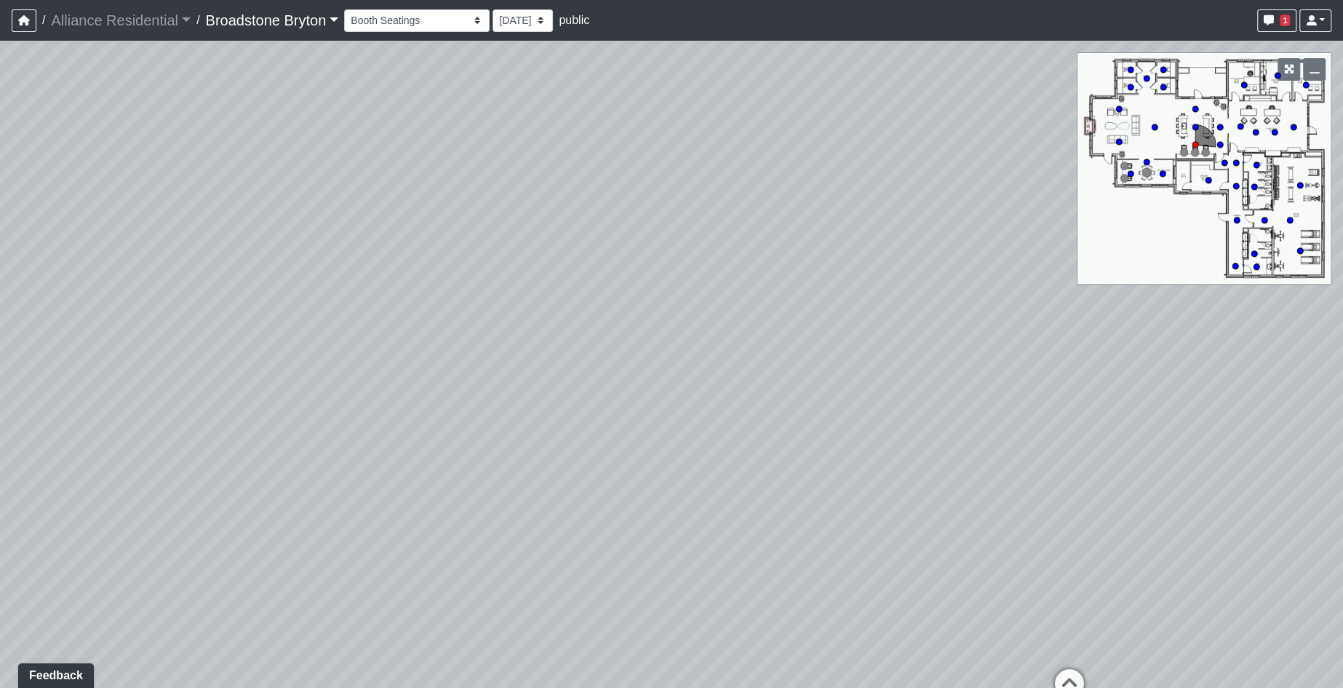
drag, startPoint x: 1030, startPoint y: 527, endPoint x: 479, endPoint y: 549, distance: 552.0
click at [479, 549] on div "Loading... Kitchen Loading... Living Room Loading... Entry Loading... Laundry L…" at bounding box center [671, 365] width 1343 height 648
drag, startPoint x: 843, startPoint y: 410, endPoint x: 923, endPoint y: 247, distance: 180.9
click at [923, 247] on div "Loading... Kitchen Loading... Living Room Loading... Entry Loading... Laundry L…" at bounding box center [671, 365] width 1343 height 648
drag, startPoint x: 452, startPoint y: 507, endPoint x: 1083, endPoint y: 634, distance: 644.1
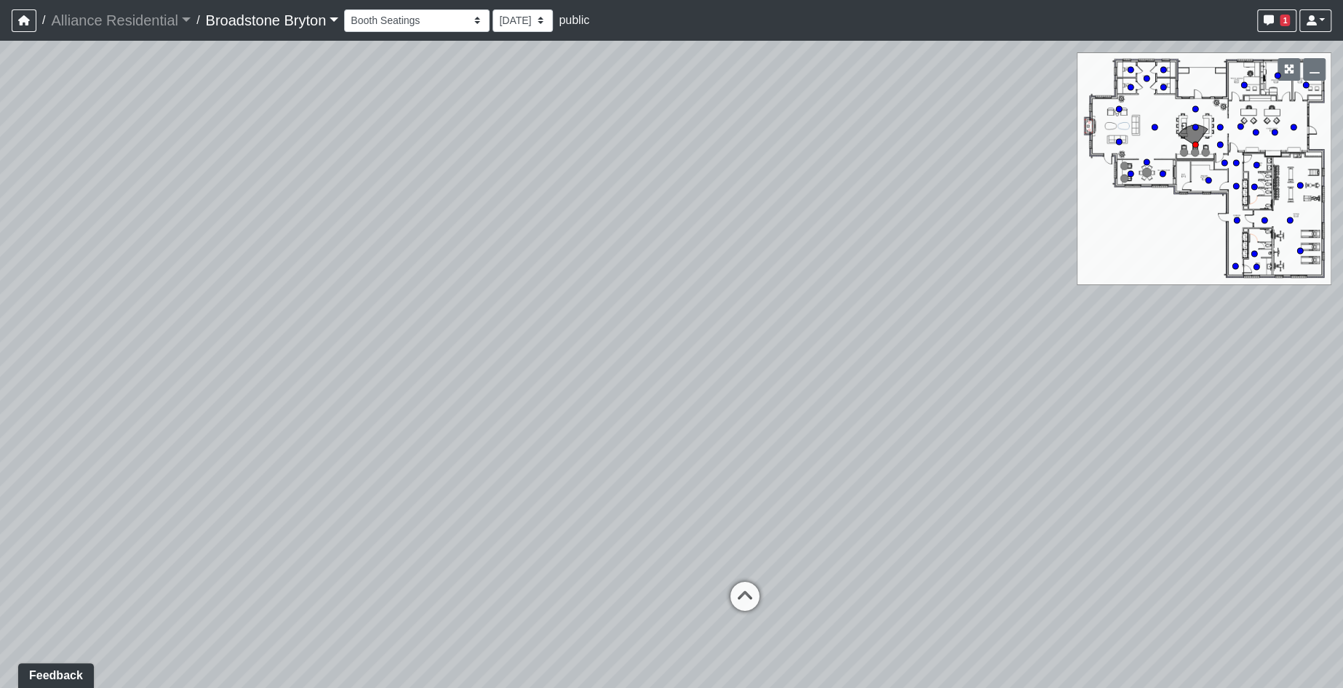
click at [1083, 634] on div "Loading... Kitchen Loading... Living Room Loading... Entry Loading... Laundry L…" at bounding box center [671, 365] width 1343 height 648
drag, startPoint x: 337, startPoint y: 544, endPoint x: 839, endPoint y: 596, distance: 504.8
click at [839, 596] on div "Loading... Kitchen Loading... Living Room Loading... Entry Loading... Laundry L…" at bounding box center [671, 365] width 1343 height 648
drag, startPoint x: 326, startPoint y: 405, endPoint x: 669, endPoint y: 401, distance: 342.7
click at [669, 401] on div "Loading... Kitchen Loading... Living Room Loading... Entry Loading... Laundry L…" at bounding box center [671, 365] width 1343 height 648
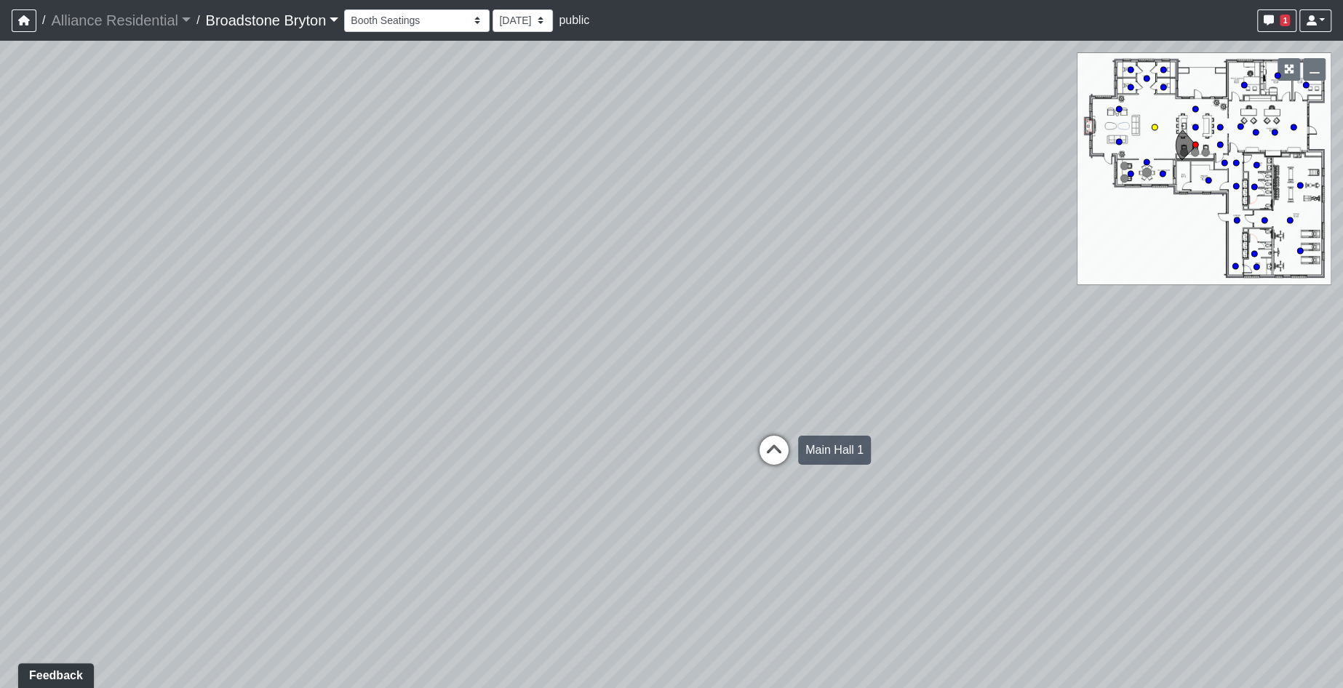
click at [784, 453] on icon at bounding box center [774, 458] width 44 height 44
drag, startPoint x: 629, startPoint y: 390, endPoint x: 1093, endPoint y: 506, distance: 477.7
click at [1093, 506] on div "Loading... Kitchen Loading... Living Room Loading... Entry Loading... Laundry L…" at bounding box center [671, 365] width 1343 height 648
drag, startPoint x: 658, startPoint y: 485, endPoint x: 11, endPoint y: 346, distance: 662.5
click at [11, 346] on div "Loading... Kitchen Loading... Living Room Loading... Entry Loading... Laundry L…" at bounding box center [671, 365] width 1343 height 648
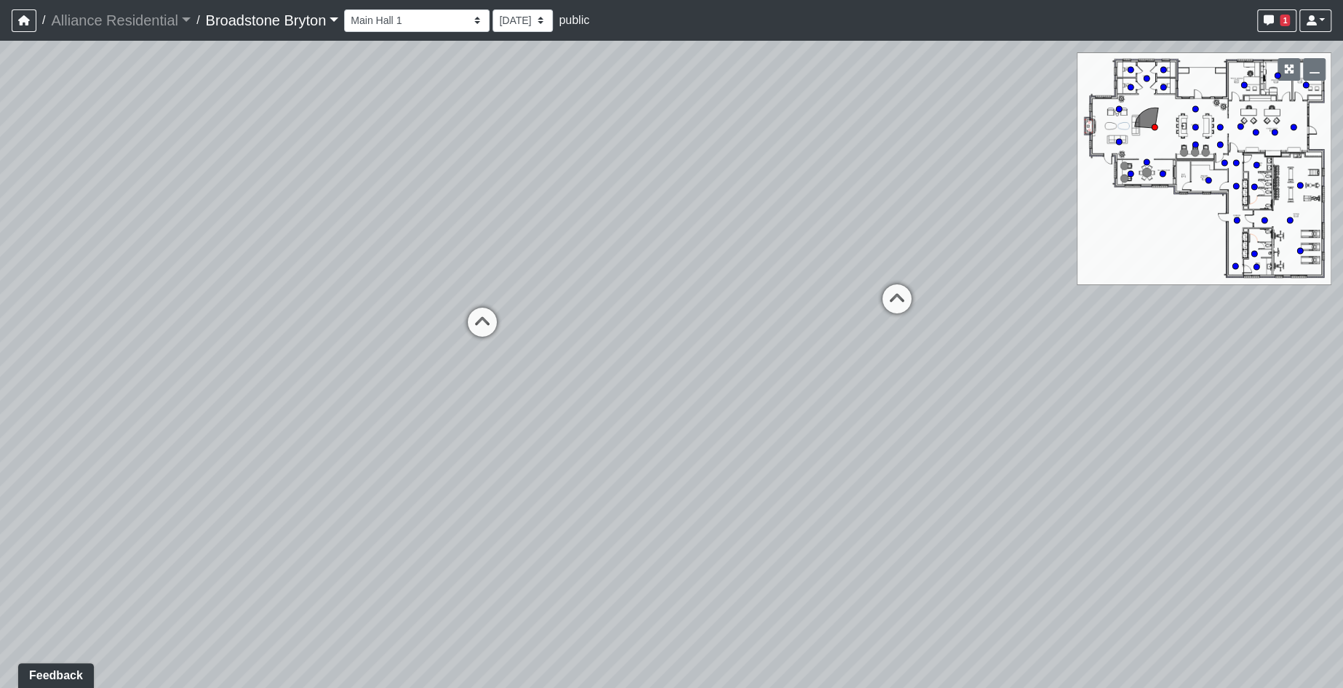
drag, startPoint x: 1003, startPoint y: 471, endPoint x: -45, endPoint y: 217, distance: 1079.0
click at [0, 217] on html "/ Alliance Residential Alliance Residential Loading... / Broadstone Bryton Broa…" at bounding box center [671, 344] width 1343 height 688
click at [888, 316] on icon at bounding box center [895, 328] width 44 height 44
drag, startPoint x: 989, startPoint y: 493, endPoint x: 234, endPoint y: 471, distance: 754.8
click at [234, 471] on div "Loading... Kitchen Loading... Living Room Loading... Entry Loading... Laundry L…" at bounding box center [671, 365] width 1343 height 648
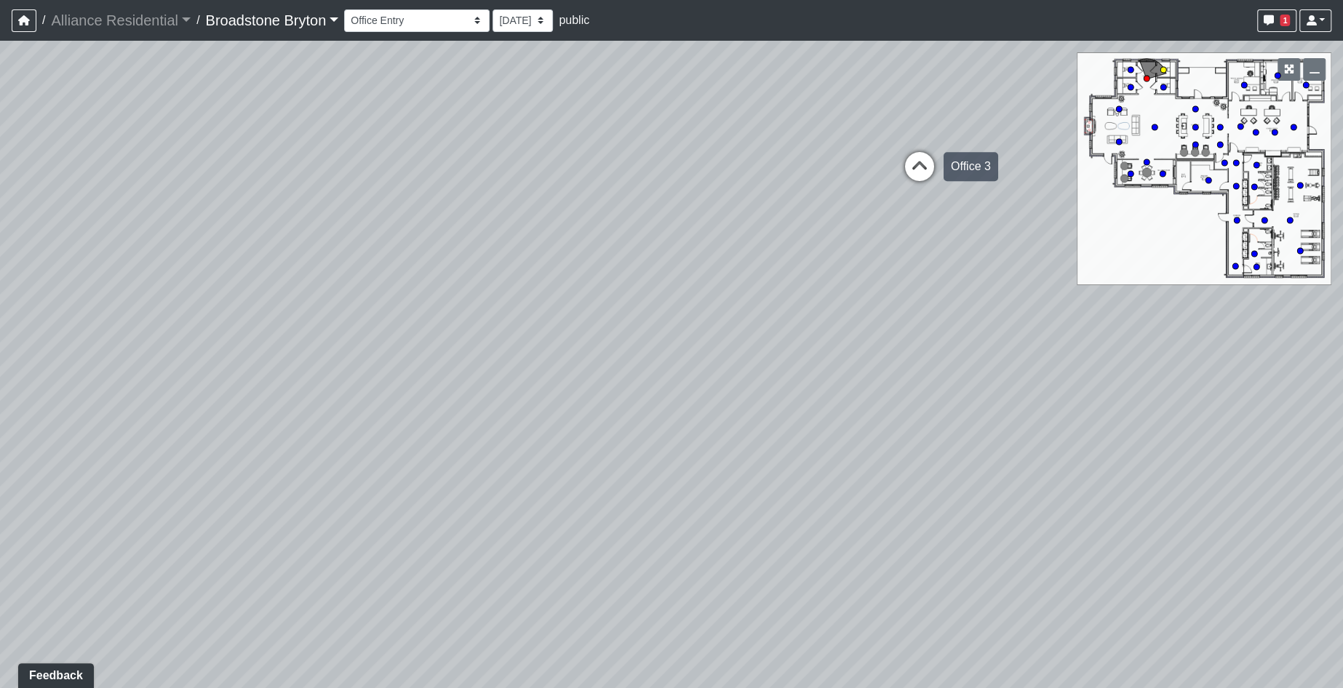
click at [918, 170] on icon at bounding box center [920, 174] width 44 height 44
drag, startPoint x: 1137, startPoint y: 469, endPoint x: 439, endPoint y: 485, distance: 698.0
click at [165, 479] on div "Loading... Kitchen Loading... Living Room Loading... Entry Loading... Laundry L…" at bounding box center [671, 365] width 1343 height 648
drag, startPoint x: 814, startPoint y: 434, endPoint x: 1253, endPoint y: 490, distance: 442.4
click at [1253, 490] on div "Loading... Kitchen Loading... Living Room Loading... Entry Loading... Laundry L…" at bounding box center [671, 365] width 1343 height 648
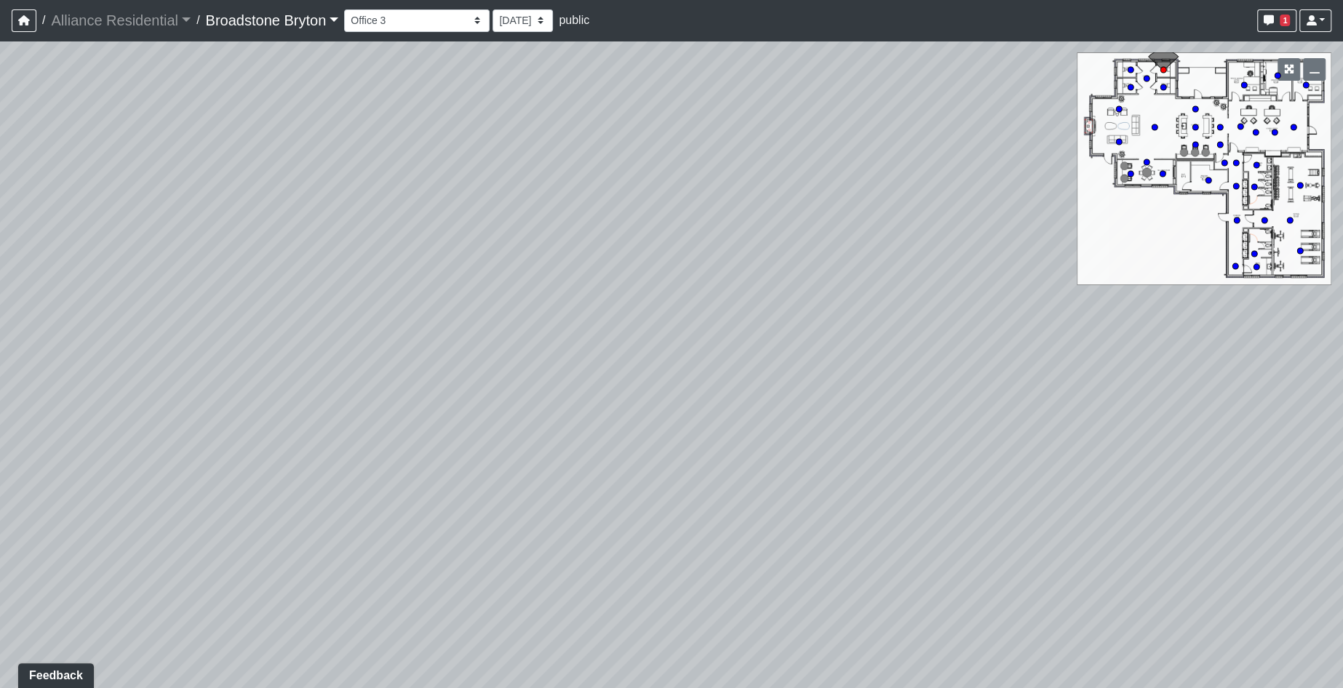
drag, startPoint x: 510, startPoint y: 494, endPoint x: 1180, endPoint y: 473, distance: 670.5
click at [1317, 463] on div "Loading... Kitchen Loading... Living Room Loading... Entry Loading... Laundry L…" at bounding box center [671, 365] width 1343 height 648
drag, startPoint x: 274, startPoint y: 428, endPoint x: 1065, endPoint y: 385, distance: 791.4
click at [1222, 471] on div "Loading... Kitchen Loading... Living Room Loading... Entry Loading... Laundry L…" at bounding box center [671, 365] width 1343 height 648
click at [367, 253] on icon at bounding box center [379, 265] width 44 height 44
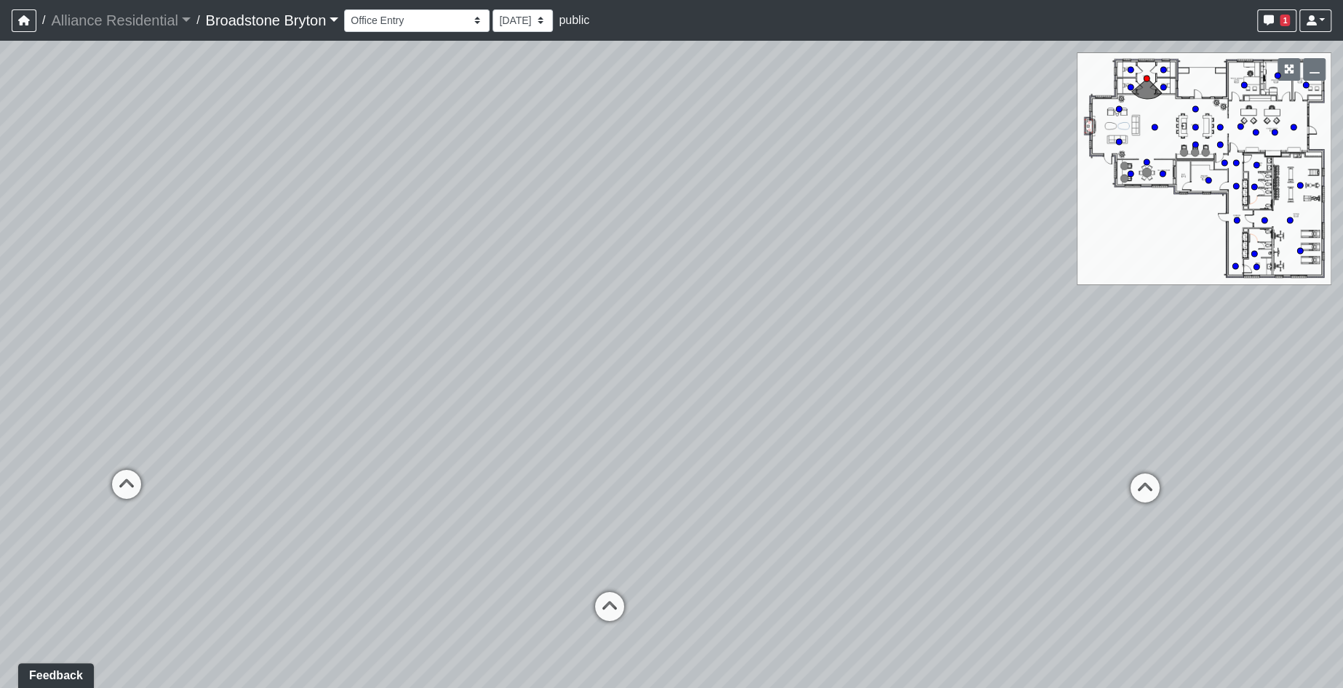
drag, startPoint x: 153, startPoint y: 496, endPoint x: 1316, endPoint y: 741, distance: 1188.2
click at [1316, 688] on html "/ Alliance Residential Alliance Residential Loading... / Broadstone Bryton Broa…" at bounding box center [671, 344] width 1343 height 688
click at [611, 610] on icon at bounding box center [613, 614] width 44 height 44
drag, startPoint x: 763, startPoint y: 658, endPoint x: 775, endPoint y: 658, distance: 12.4
click at [764, 658] on icon at bounding box center [758, 662] width 44 height 44
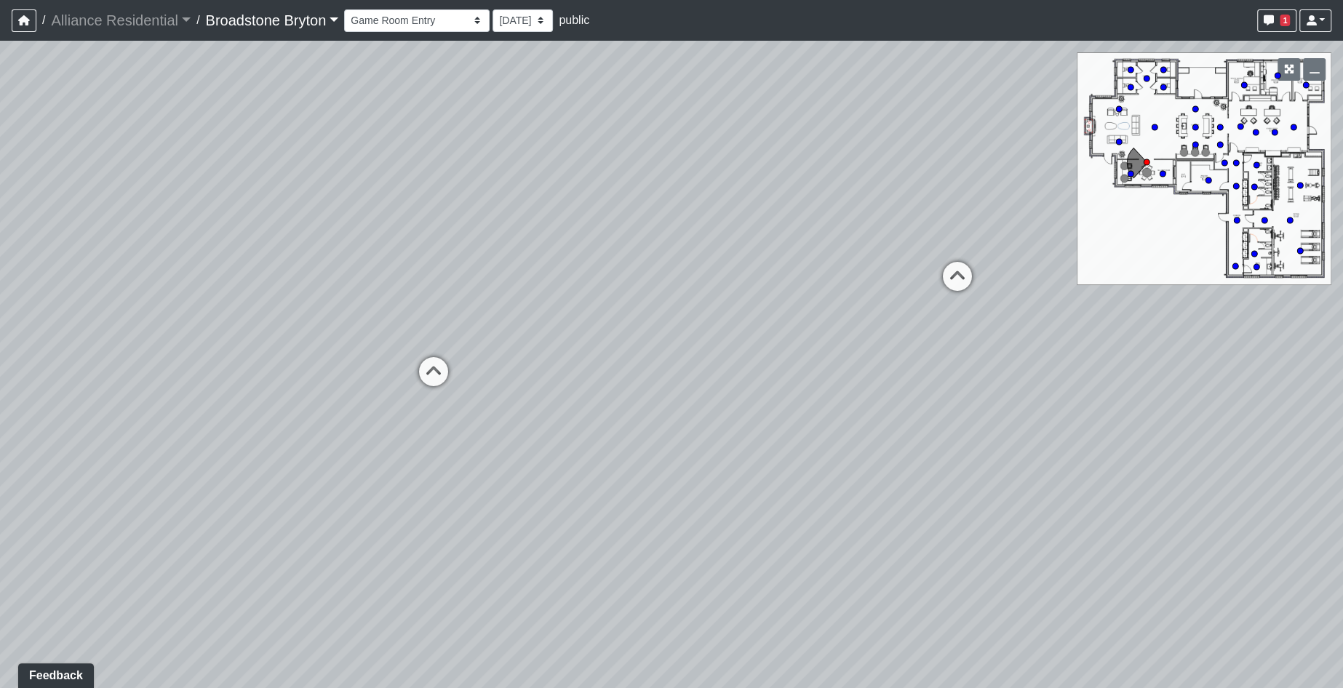
drag, startPoint x: 979, startPoint y: 605, endPoint x: -45, endPoint y: 154, distance: 1118.7
click at [0, 154] on html "/ Alliance Residential Alliance Residential Loading... / Broadstone Bryton Broa…" at bounding box center [671, 344] width 1343 height 688
drag, startPoint x: 978, startPoint y: 333, endPoint x: 562, endPoint y: 540, distance: 464.3
click at [562, 540] on div "Loading... Kitchen Loading... Living Room Loading... Entry Loading... Laundry L…" at bounding box center [671, 365] width 1343 height 648
drag, startPoint x: 764, startPoint y: 295, endPoint x: 231, endPoint y: 184, distance: 544.0
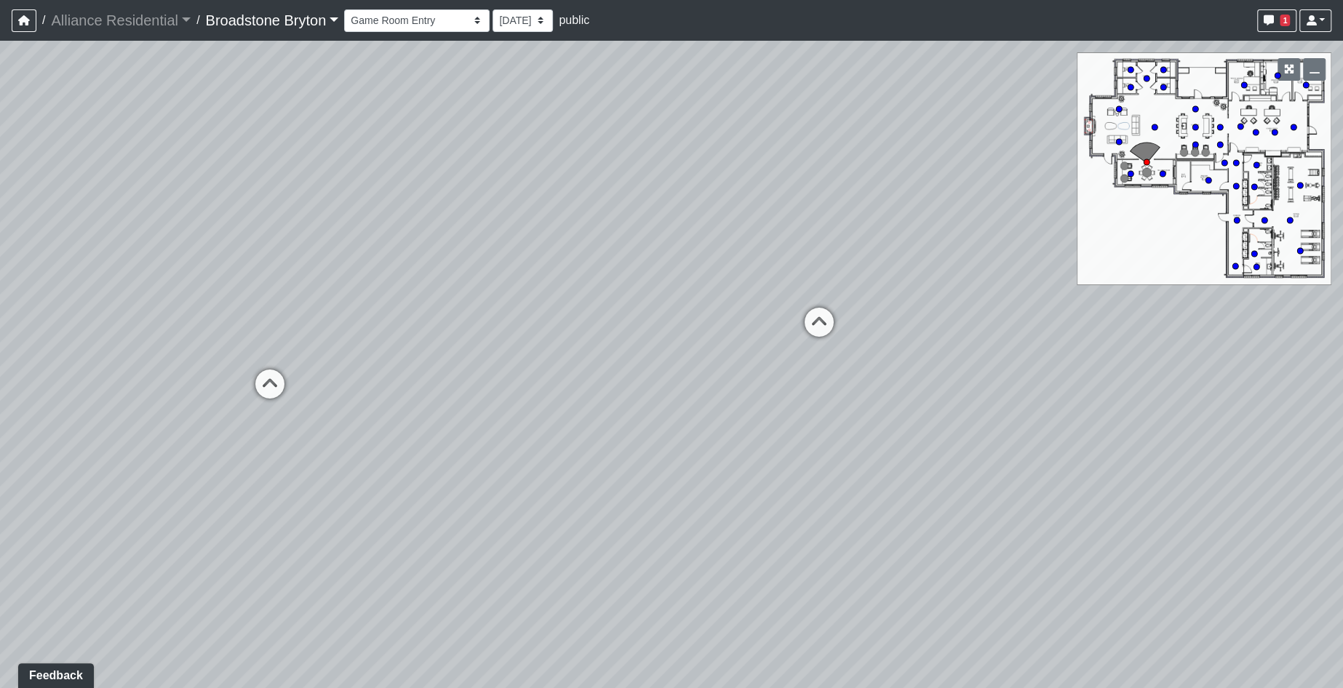
click at [231, 184] on div "Loading... Kitchen Loading... Living Room Loading... Entry Loading... Laundry L…" at bounding box center [671, 365] width 1343 height 648
click at [1254, 266] on circle at bounding box center [1257, 267] width 6 height 6
drag, startPoint x: 1214, startPoint y: 434, endPoint x: 1073, endPoint y: 372, distance: 153.4
click at [1073, 372] on div "Loading... Kitchen Loading... Living Room Loading... Entry Loading... Laundry L…" at bounding box center [671, 365] width 1343 height 648
drag, startPoint x: 497, startPoint y: 316, endPoint x: 1146, endPoint y: 370, distance: 651.3
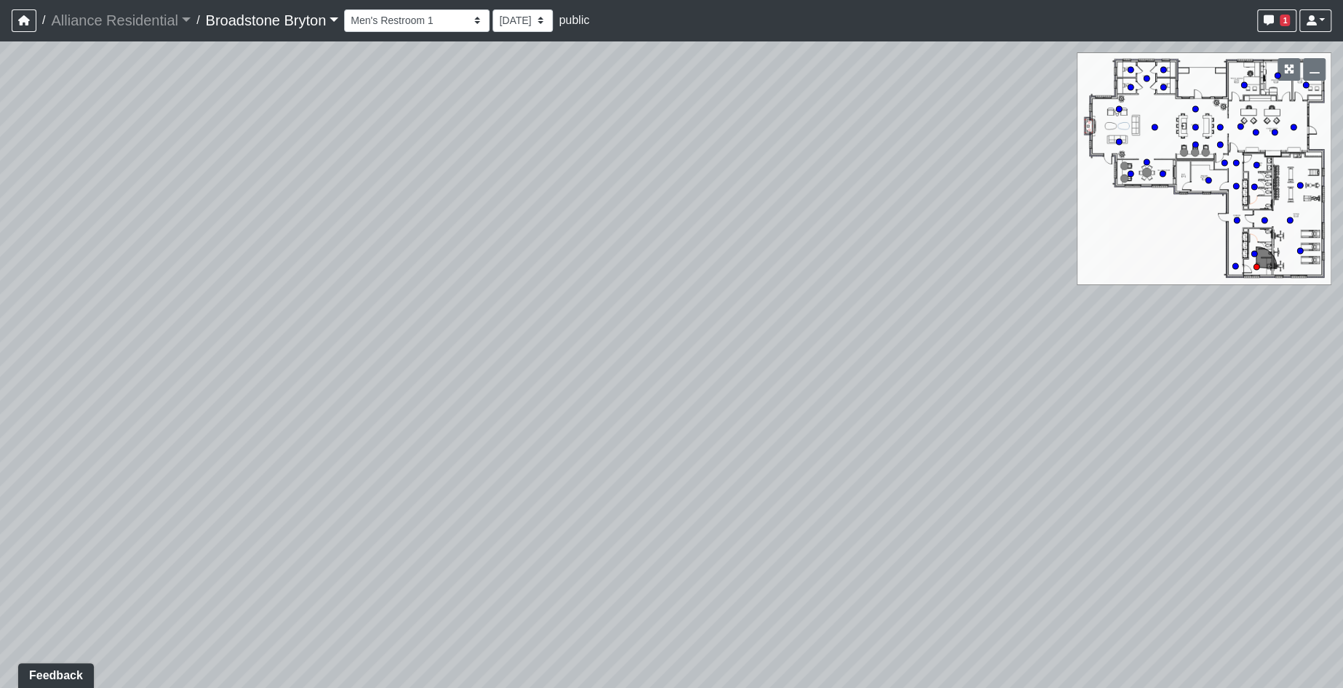
click at [1146, 370] on div "Loading... Kitchen Loading... Living Room Loading... Entry Loading... Laundry L…" at bounding box center [671, 365] width 1343 height 648
click at [394, 25] on select "Booth Seatings Corridor Entry Counters Entry Game Room 1 Game Room 2 Game Room …" at bounding box center [417, 20] width 146 height 23
click at [350, 9] on select "Booth Seatings Corridor Entry Counters Entry Game Room 1 Game Room 2 Game Room …" at bounding box center [417, 20] width 146 height 23
select select "gYBv5Bm9VpNQ8MfdS5BSru"
click at [77, 25] on link "Alliance Residential" at bounding box center [121, 20] width 140 height 29
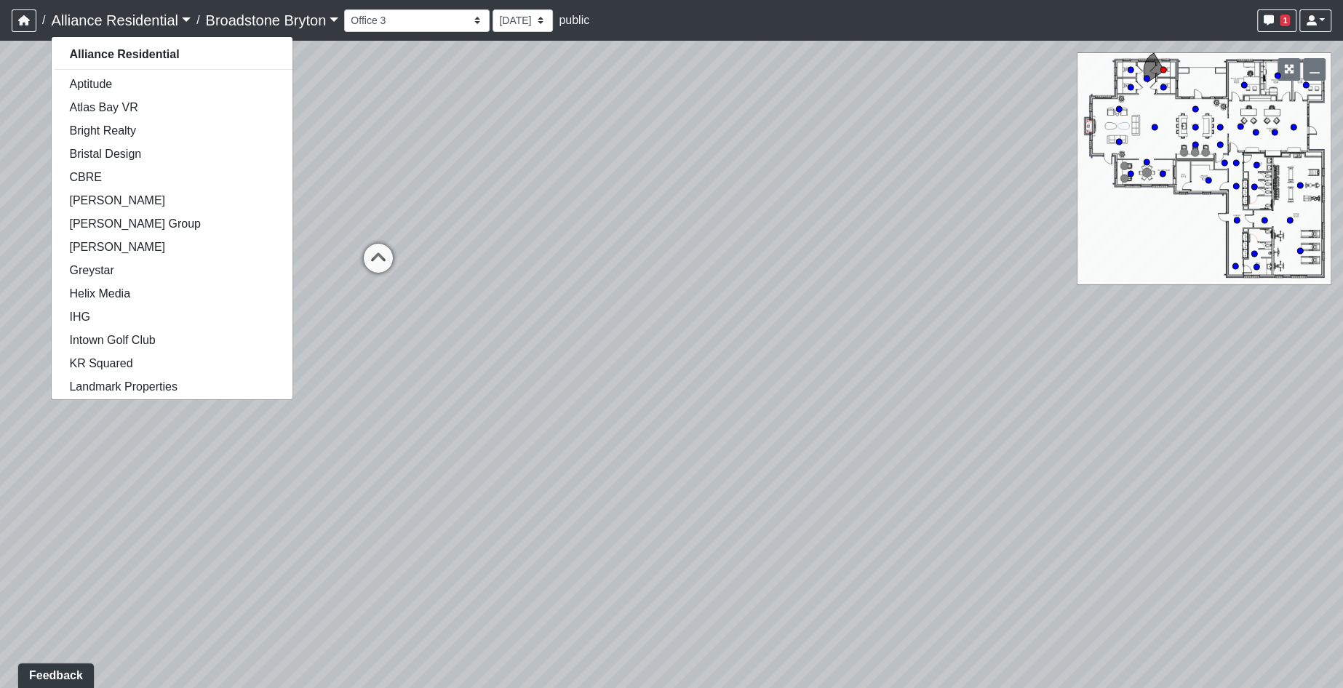
scroll to position [376, 0]
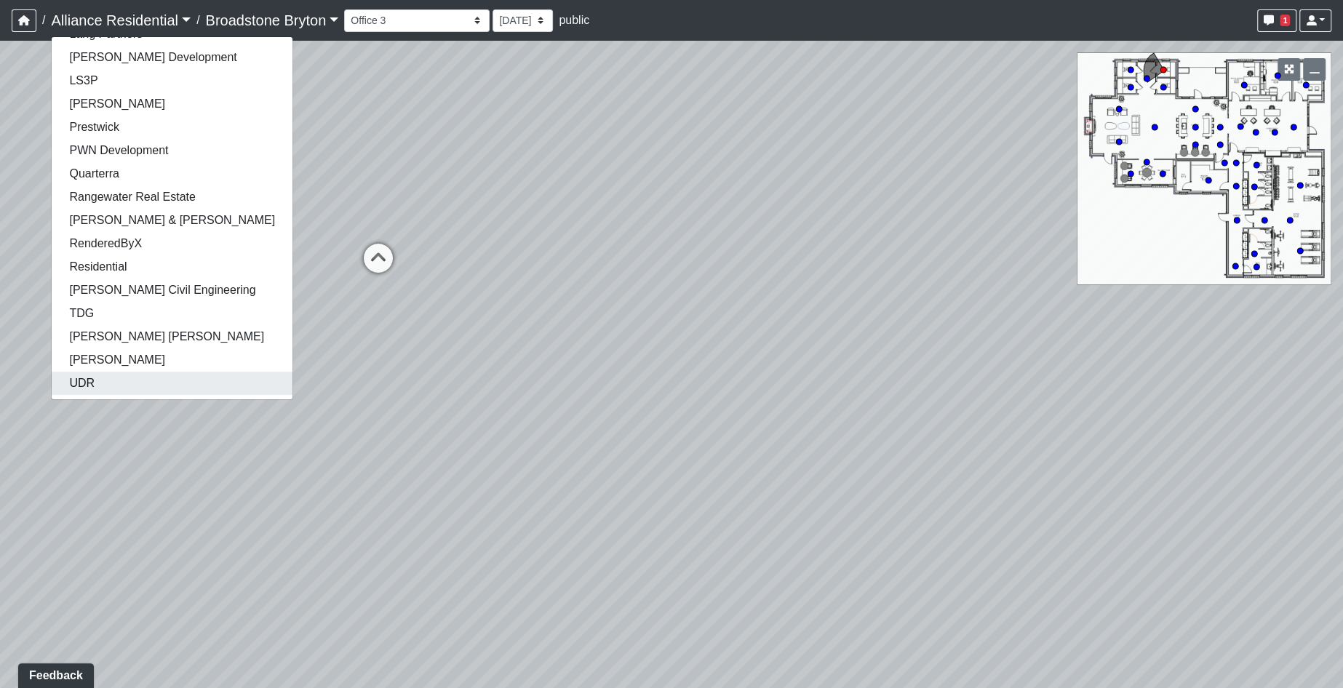
click at [110, 389] on link "UDR" at bounding box center [172, 383] width 241 height 23
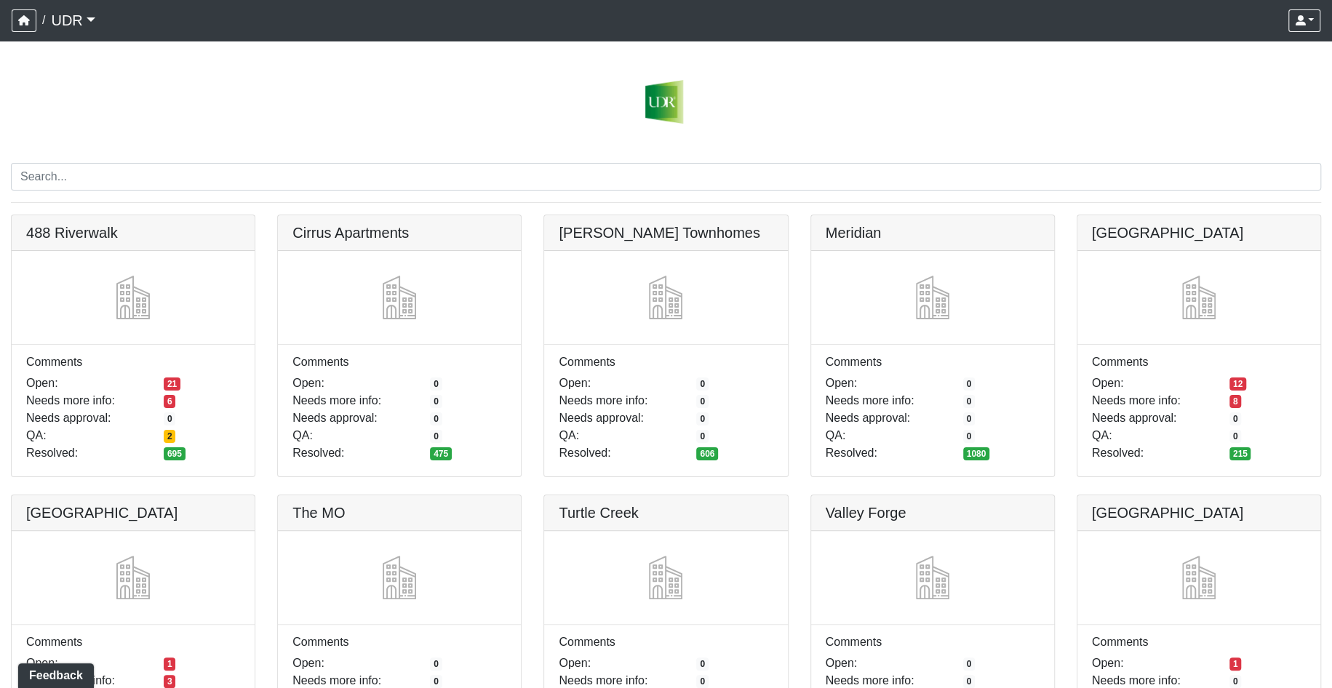
click at [462, 84] on img at bounding box center [666, 102] width 1310 height 44
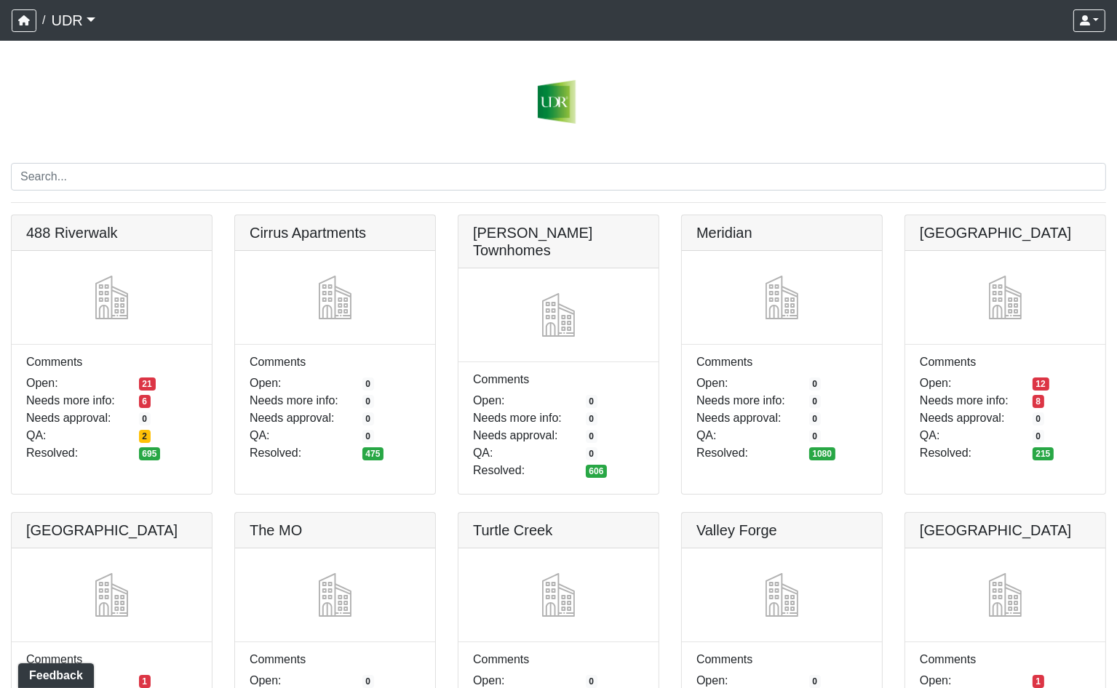
click at [765, 119] on img at bounding box center [558, 102] width 1095 height 44
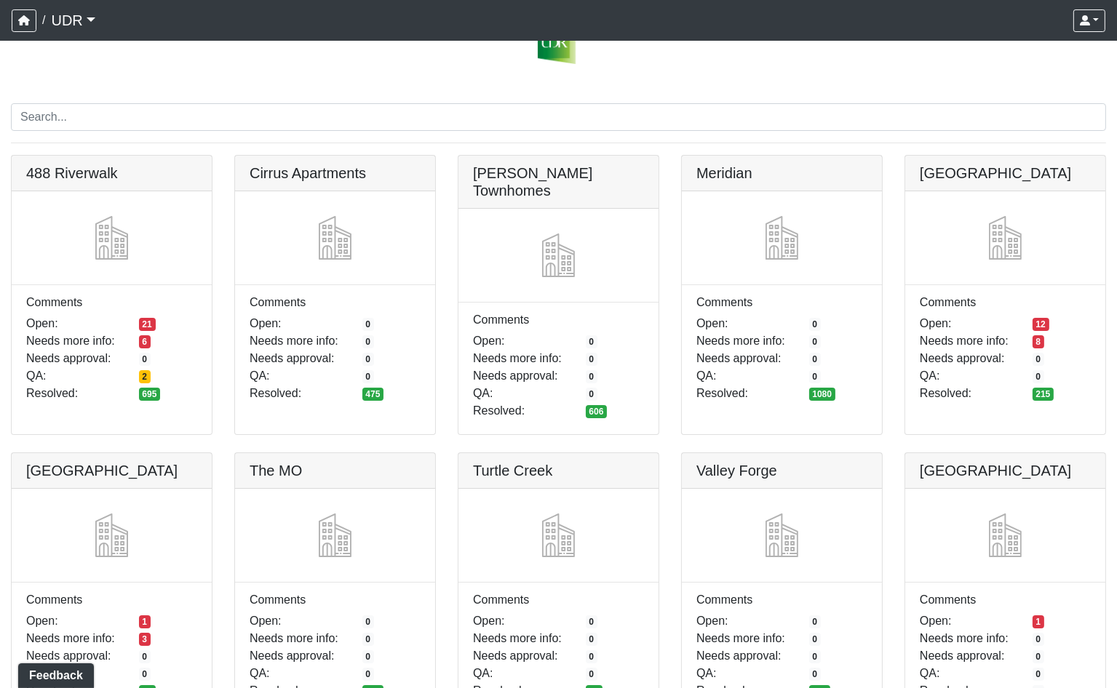
scroll to position [85, 0]
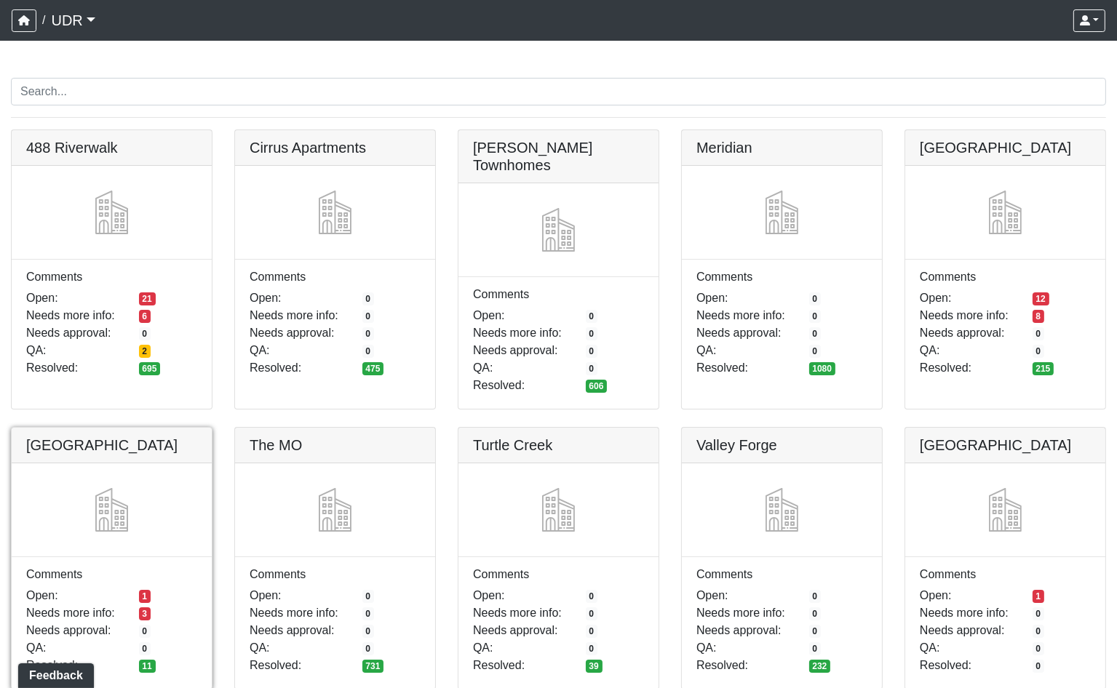
click at [87, 428] on link at bounding box center [112, 428] width 200 height 0
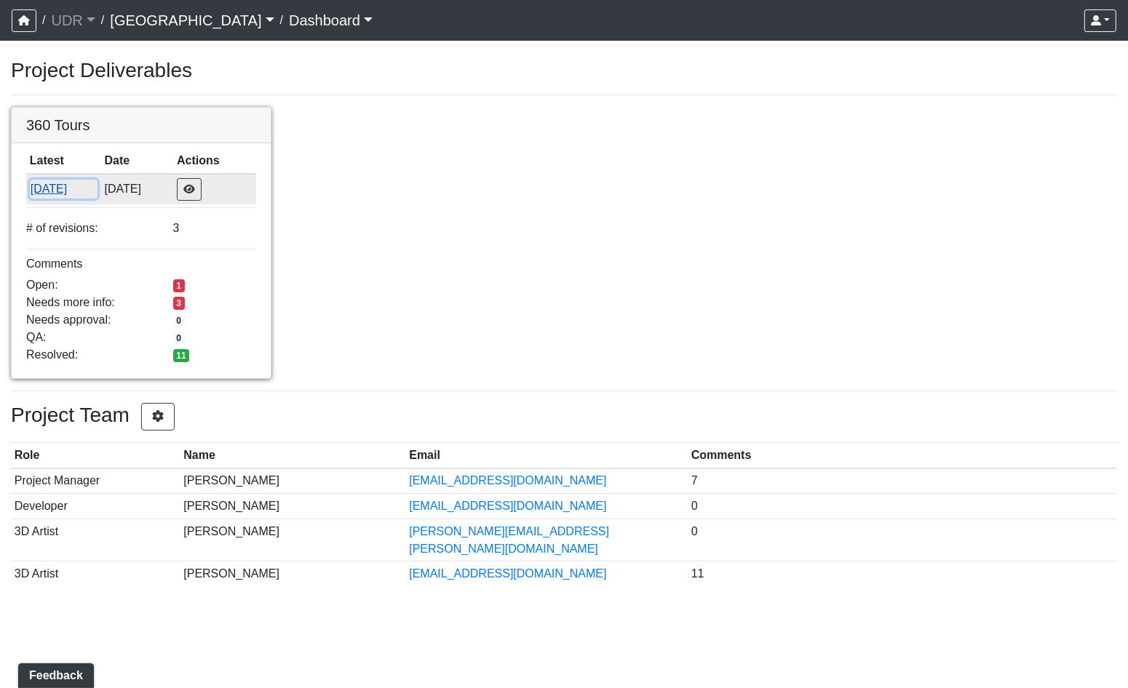
click at [51, 184] on button "[DATE]" at bounding box center [64, 189] width 68 height 19
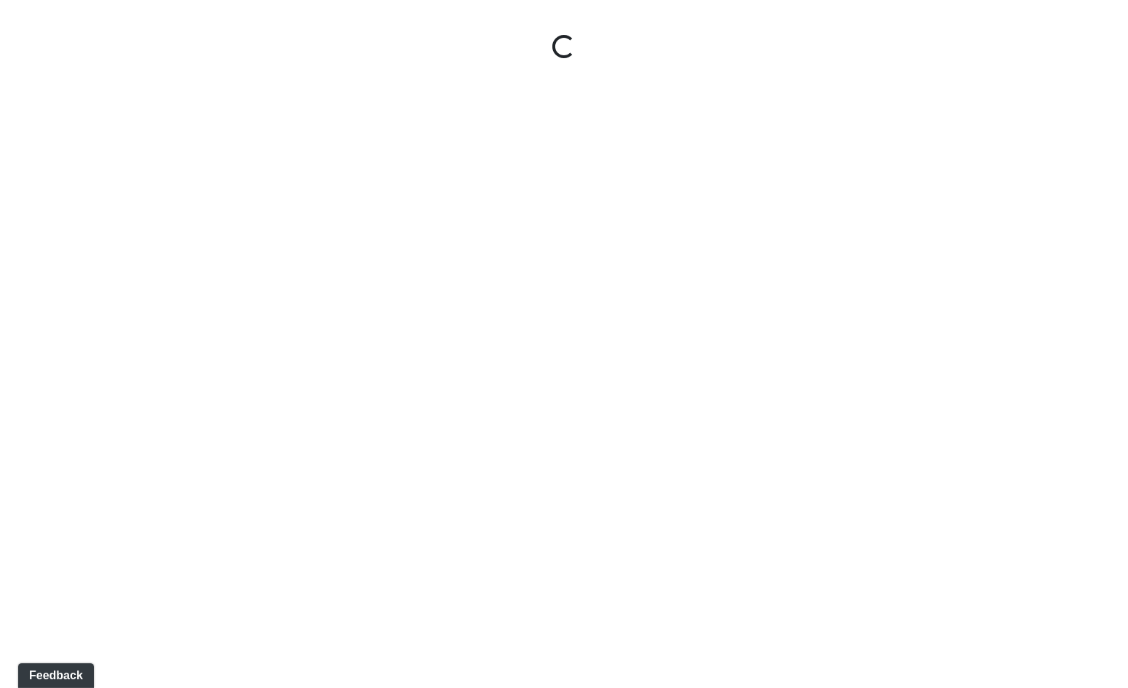
select select "ue6yHihGzY4QA5F94Xb57W"
